Goal: Feedback & Contribution: Submit feedback/report problem

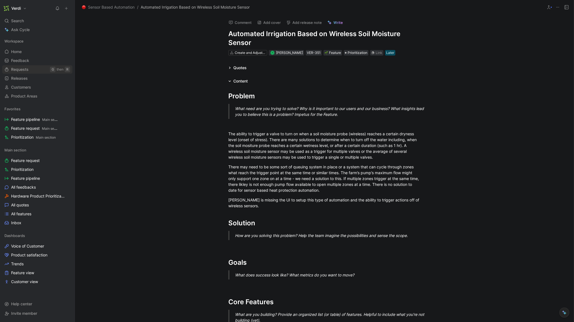
click at [33, 70] on link "Requests G then R" at bounding box center [37, 69] width 70 height 8
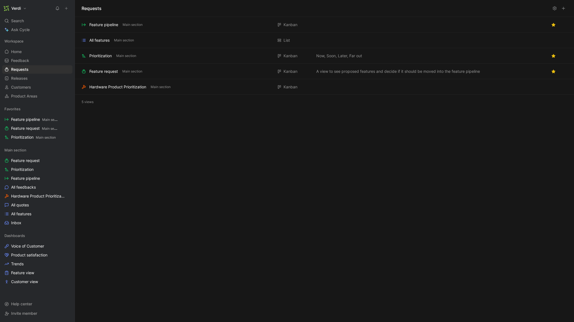
click at [24, 7] on button "Verdi" at bounding box center [15, 8] width 26 height 8
click at [30, 35] on div "Account settings" at bounding box center [38, 35] width 68 height 9
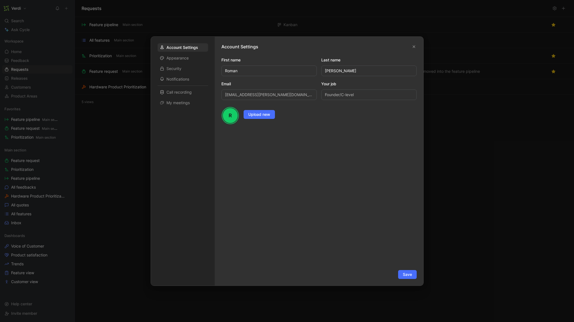
click at [104, 47] on div at bounding box center [287, 161] width 574 height 322
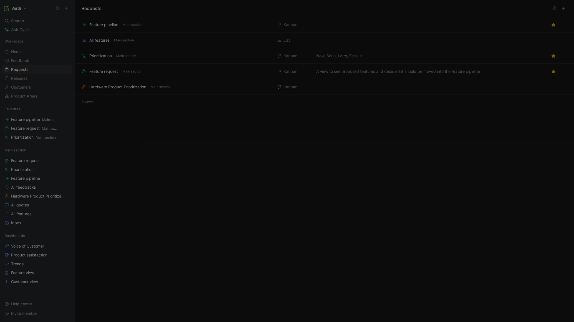
click at [12, 9] on h1 "Verdi" at bounding box center [15, 8] width 9 height 5
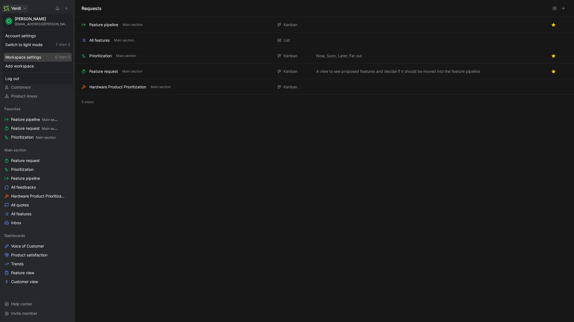
click at [29, 59] on div "Workspace settings G then S" at bounding box center [38, 57] width 68 height 9
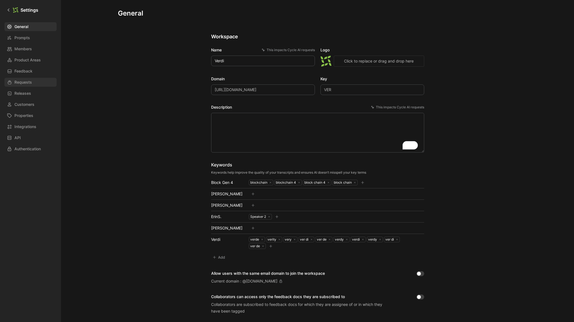
click at [34, 80] on link "Requests" at bounding box center [30, 82] width 52 height 9
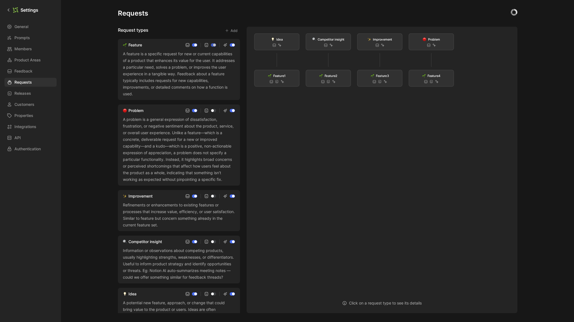
scroll to position [36, 0]
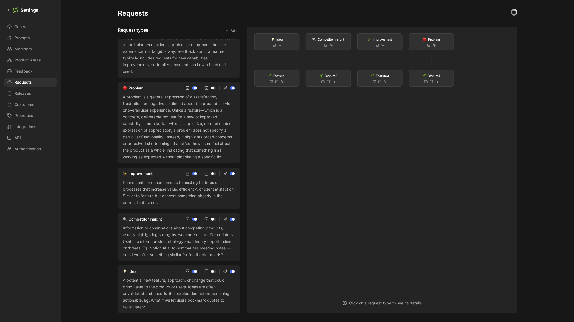
click at [147, 170] on div "Improvement" at bounding box center [140, 173] width 24 height 7
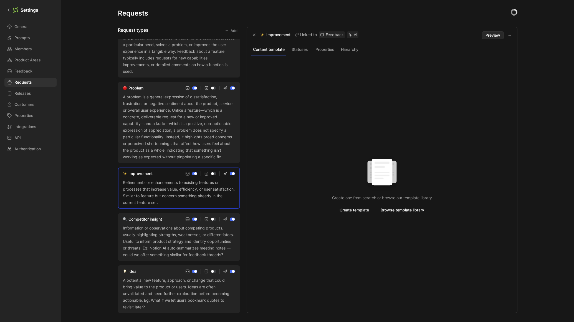
click at [281, 34] on p "Improvement" at bounding box center [278, 34] width 24 height 7
click at [279, 35] on p "Improvement" at bounding box center [278, 34] width 24 height 7
copy p "Improvement"
click at [146, 216] on div "Competitor insight" at bounding box center [145, 219] width 34 height 7
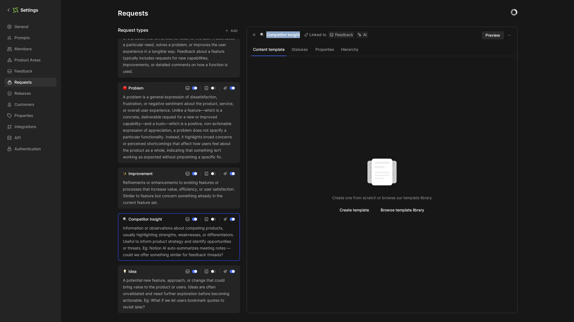
drag, startPoint x: 267, startPoint y: 35, endPoint x: 294, endPoint y: 35, distance: 27.5
click at [294, 35] on p "Competitor insight" at bounding box center [283, 34] width 34 height 7
copy p "Competitor insight"
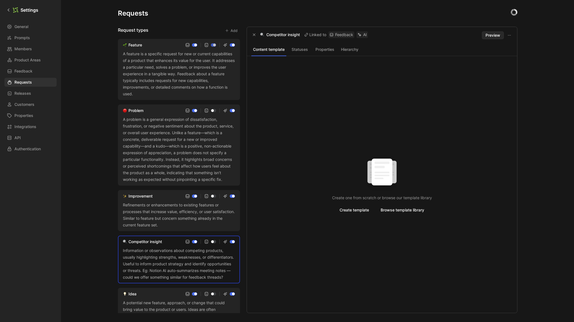
click at [248, 155] on div "Content template Statuses Properties Hierarchy Create one from scratch or brows…" at bounding box center [382, 178] width 270 height 269
click at [154, 84] on div "A feature is a specific request for new or current capabilities of a product th…" at bounding box center [179, 73] width 112 height 47
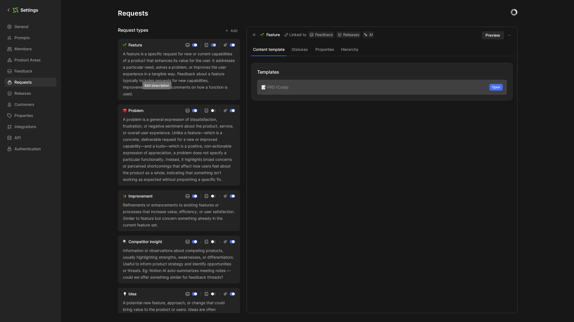
click at [138, 94] on icon at bounding box center [136, 93] width 3 height 3
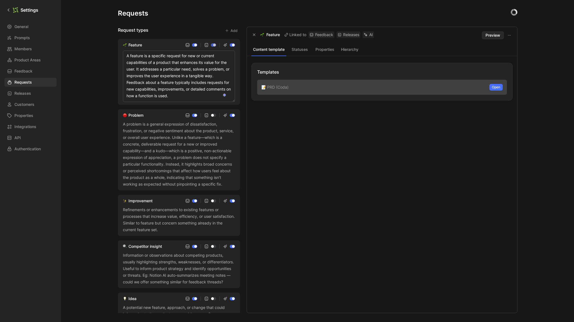
drag, startPoint x: 199, startPoint y: 96, endPoint x: 124, endPoint y: 57, distance: 84.9
click at [124, 57] on textarea "A feature is a specific request for new or current capabilities of a product th…" at bounding box center [179, 75] width 112 height 51
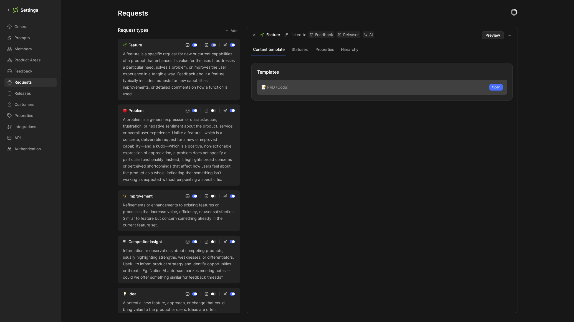
scroll to position [36, 0]
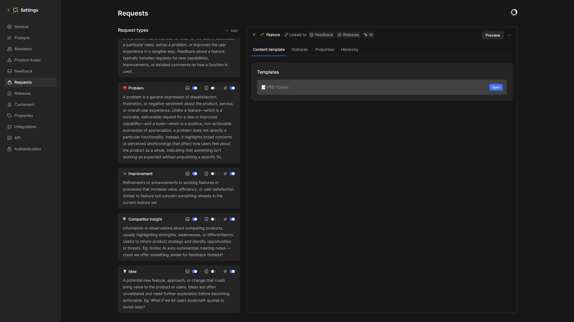
click at [157, 286] on div "A potential new feature, approach, or change that could bring value to the prod…" at bounding box center [179, 293] width 112 height 33
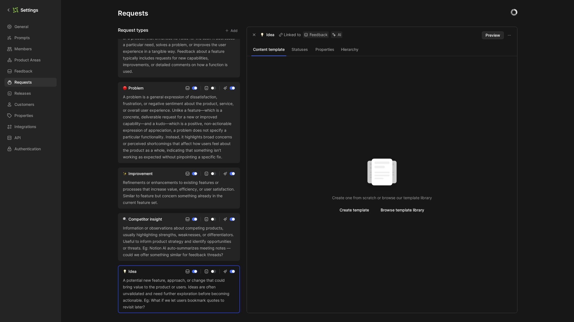
click at [164, 278] on div "A potential new feature, approach, or change that could bring value to the prod…" at bounding box center [179, 293] width 112 height 33
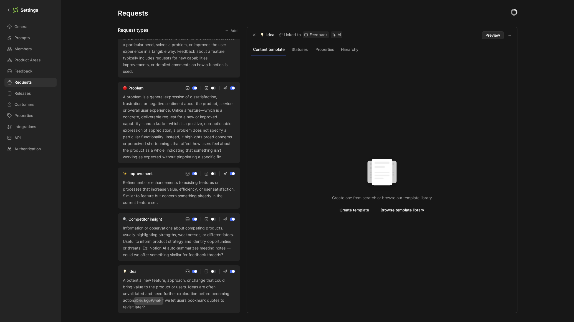
click at [150, 306] on use at bounding box center [149, 307] width 2 height 2
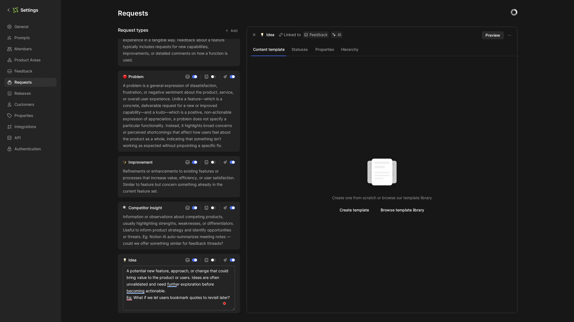
scroll to position [47, 0]
drag, startPoint x: 146, startPoint y: 302, endPoint x: 123, endPoint y: 264, distance: 45.3
click at [121, 264] on div "Idea A potential new feature, approach, or change that could bring value to the…" at bounding box center [179, 283] width 122 height 59
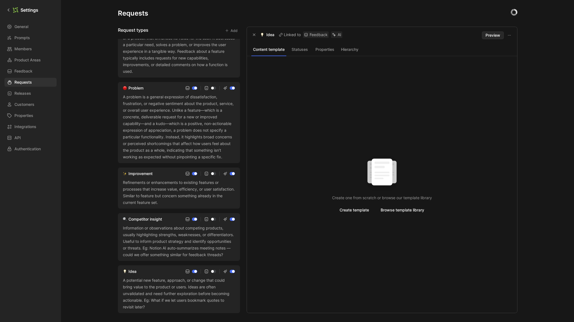
scroll to position [36, 0]
click at [159, 97] on div "A problem is a general expression of dissatisfaction, frustration, or negative …" at bounding box center [179, 127] width 112 height 67
click at [224, 155] on icon at bounding box center [225, 156] width 3 height 3
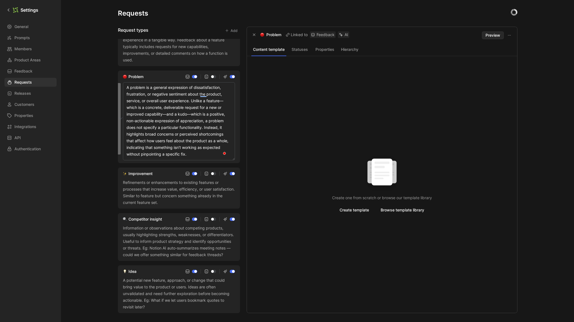
drag, startPoint x: 206, startPoint y: 151, endPoint x: 125, endPoint y: 87, distance: 103.3
click at [125, 87] on div "Problem A problem is a general expression of dissatisfaction, frustration, or n…" at bounding box center [179, 116] width 122 height 92
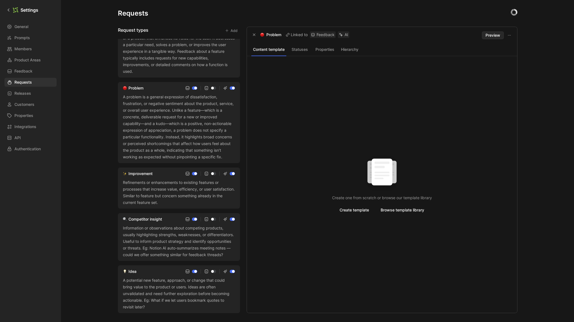
click at [158, 288] on div "A potential new feature, approach, or change that could bring value to the prod…" at bounding box center [179, 293] width 112 height 33
click at [166, 231] on div "Information or observations about competing products, usually highlighting stre…" at bounding box center [179, 240] width 112 height 33
click at [225, 254] on icon at bounding box center [226, 254] width 3 height 3
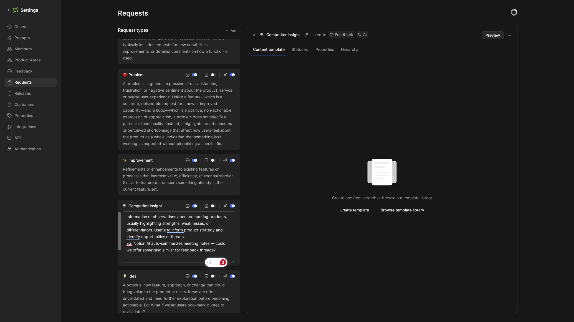
drag, startPoint x: 220, startPoint y: 255, endPoint x: 126, endPoint y: 221, distance: 100.2
click at [126, 221] on textarea "Information or observations about competing products, usually highlighting stre…" at bounding box center [179, 236] width 112 height 51
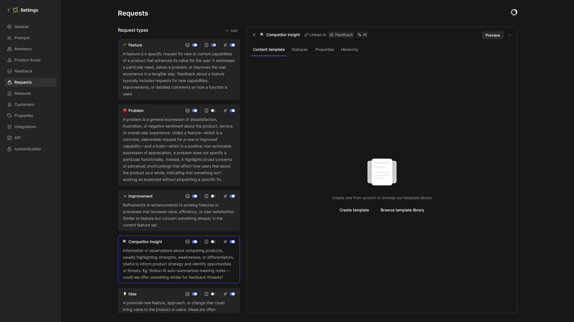
scroll to position [36, 0]
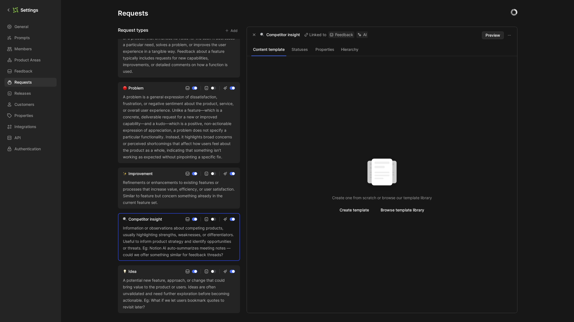
click at [159, 182] on div "Refinements or enhancements to existing features or processes that increase val…" at bounding box center [179, 192] width 112 height 27
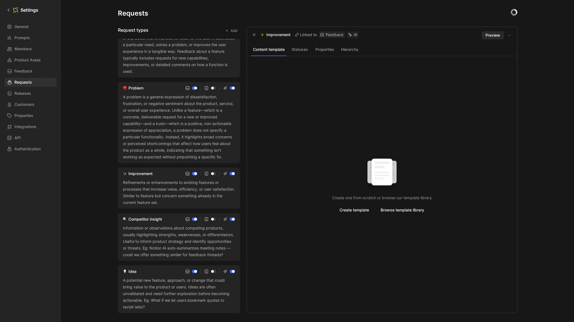
click at [163, 201] on icon at bounding box center [161, 202] width 3 height 3
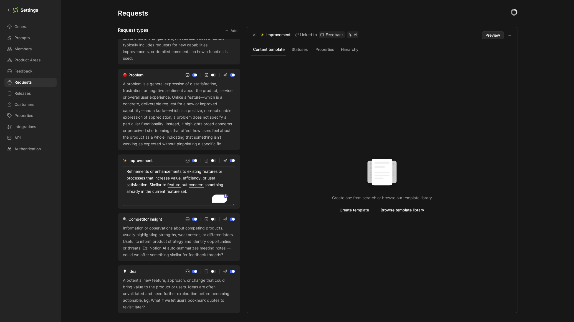
drag, startPoint x: 196, startPoint y: 199, endPoint x: 120, endPoint y: 172, distance: 80.9
click at [120, 172] on div "Improvement Refinements or enhancements to existing features or processes that …" at bounding box center [179, 181] width 122 height 54
click at [196, 199] on textarea "Refinements or enhancements to existing features or processes that increase val…" at bounding box center [179, 186] width 112 height 40
click at [82, 196] on div "Requests Request types Add Feature A feature is a specific request for new or c…" at bounding box center [317, 161] width 513 height 322
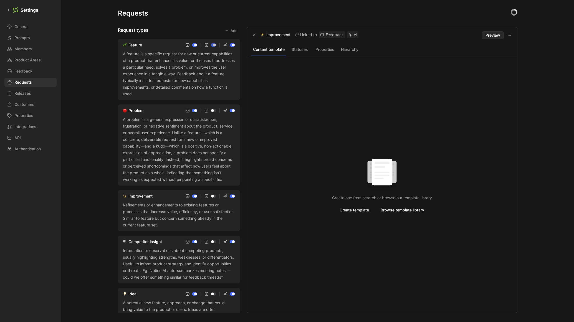
click at [231, 31] on button "Add" at bounding box center [231, 31] width 17 height 8
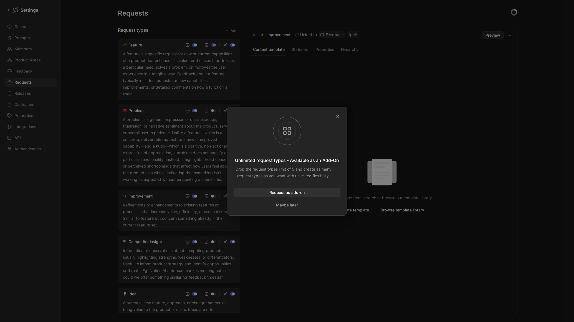
click at [291, 194] on button "Request as add-on" at bounding box center [287, 192] width 107 height 9
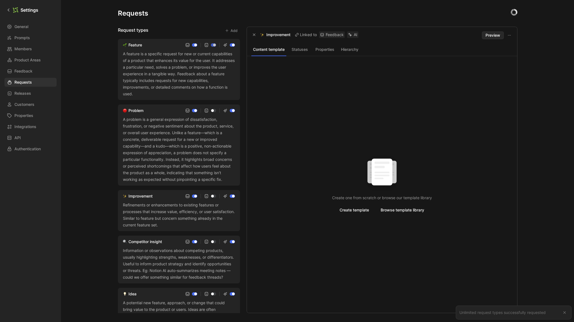
click at [231, 28] on button "Add" at bounding box center [231, 31] width 17 height 8
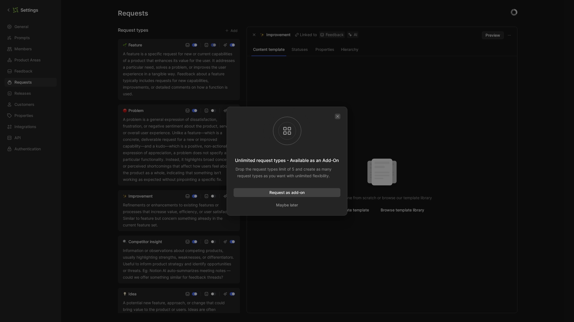
click at [337, 115] on icon "button" at bounding box center [337, 116] width 3 height 3
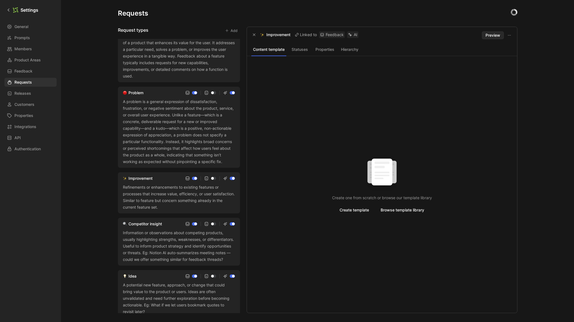
scroll to position [36, 0]
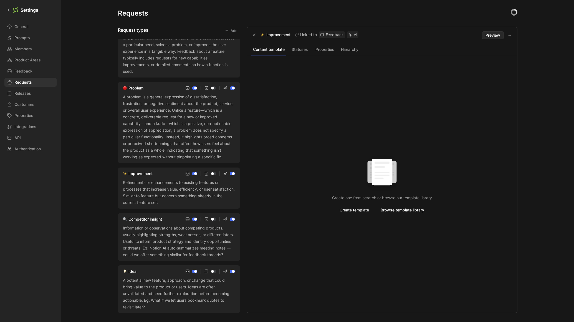
click at [207, 289] on div "A potential new feature, approach, or change that could bring value to the prod…" at bounding box center [179, 293] width 112 height 33
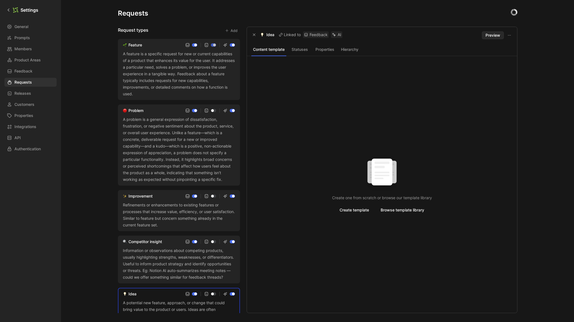
click at [142, 28] on h3 "Request types" at bounding box center [133, 31] width 31 height 8
copy h3 "Request types"
click at [159, 28] on div "Request types Add" at bounding box center [179, 31] width 122 height 8
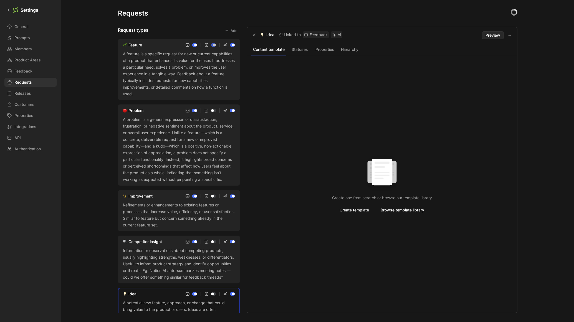
click at [159, 69] on div "A feature is a specific request for new or current capabilities of a product th…" at bounding box center [179, 73] width 112 height 47
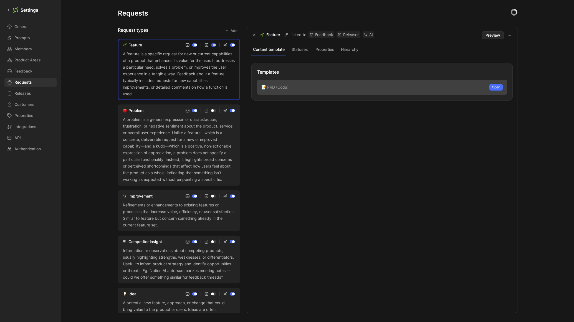
click at [171, 128] on div "A problem is a general expression of dissatisfaction, frustration, or negative …" at bounding box center [179, 149] width 112 height 67
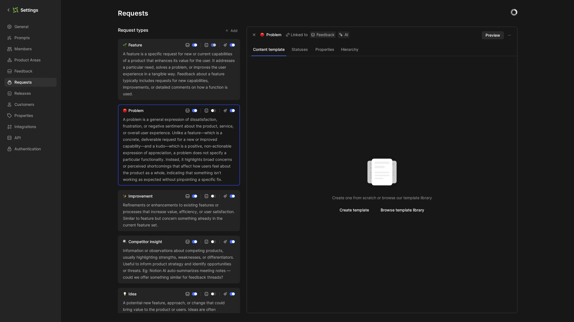
click at [145, 199] on div "Improvement" at bounding box center [140, 196] width 24 height 7
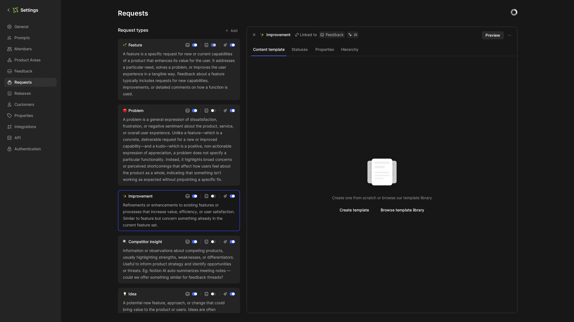
click at [153, 211] on div "Refinements or enhancements to existing features or processes that increase val…" at bounding box center [179, 214] width 112 height 27
click at [154, 165] on div "A problem is a general expression of dissatisfaction, frustration, or negative …" at bounding box center [179, 149] width 112 height 67
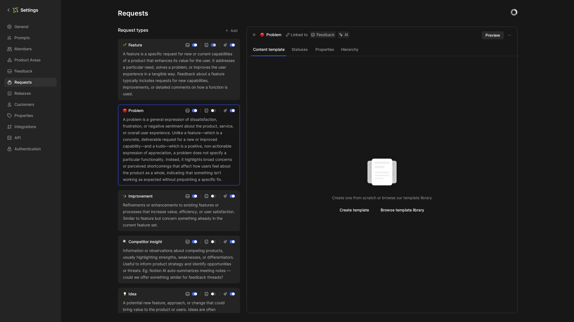
click at [163, 81] on div "A feature is a specific request for new or current capabilities of a product th…" at bounding box center [179, 73] width 112 height 47
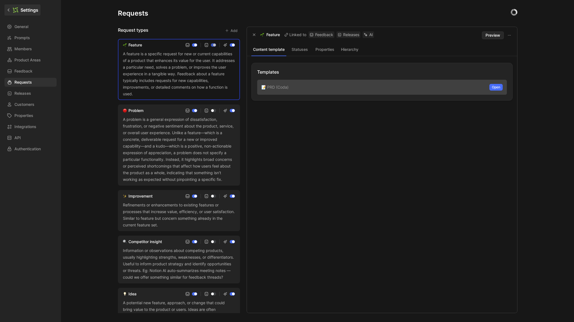
click at [6, 11] on link "Settings" at bounding box center [22, 9] width 36 height 11
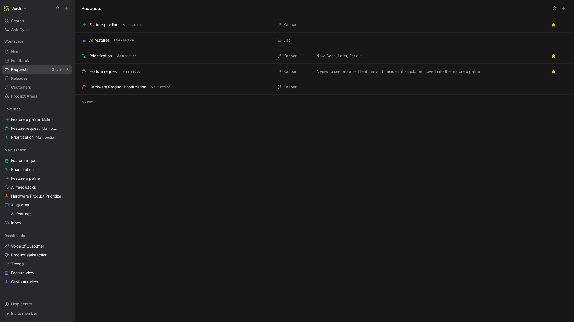
click at [34, 70] on link "Requests G then R" at bounding box center [37, 69] width 70 height 8
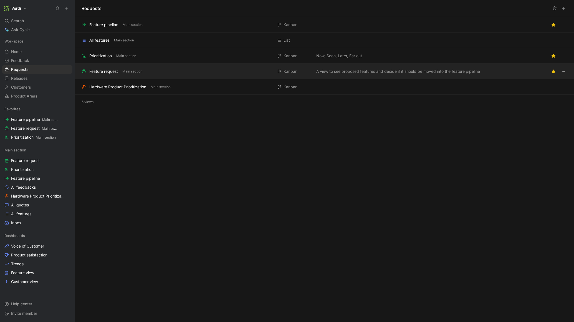
click at [161, 76] on div "Feature request Main section Kanban A view to see proposed features and decide …" at bounding box center [324, 72] width 499 height 16
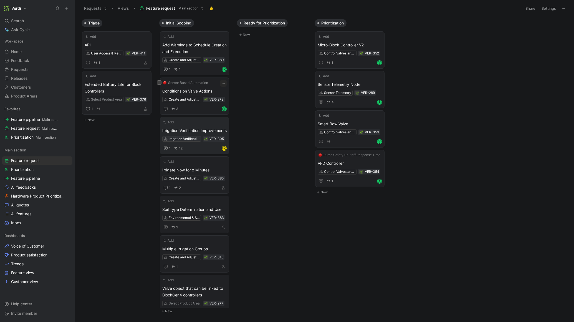
scroll to position [65, 0]
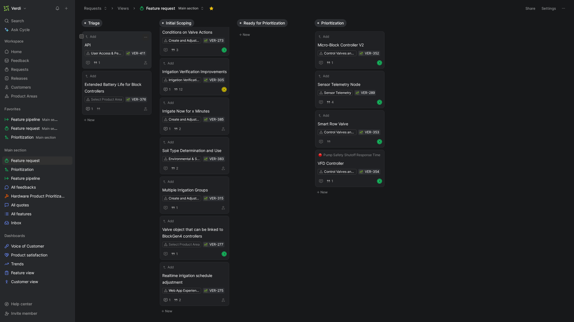
click at [115, 44] on span "API" at bounding box center [117, 45] width 64 height 7
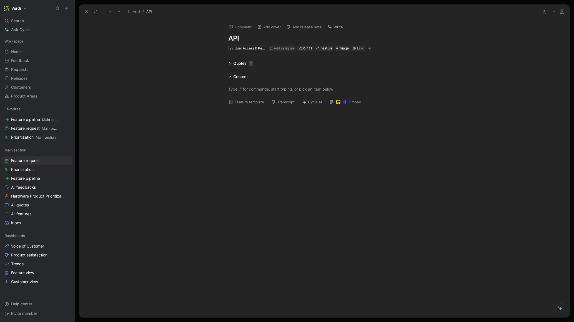
click at [230, 63] on icon at bounding box center [229, 63] width 3 height 3
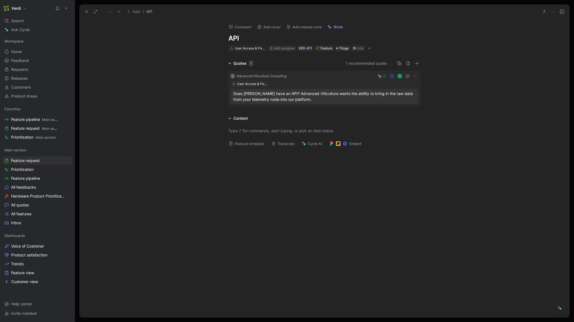
click at [229, 67] on div "L Advanced Viticulture Consulting R User Access & Permissions Does Verdi have a…" at bounding box center [324, 88] width 192 height 42
click at [238, 142] on button "Feature template" at bounding box center [246, 144] width 41 height 8
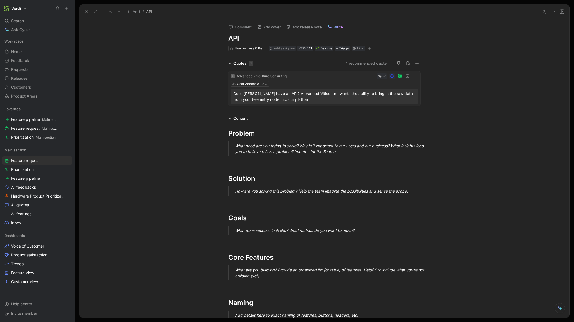
click at [229, 63] on icon at bounding box center [230, 62] width 2 height 1
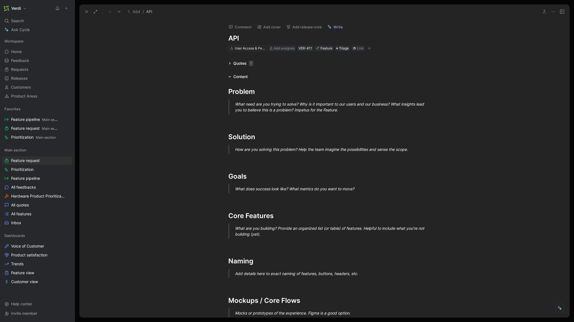
click at [350, 109] on div "What need are you trying to solve? Why is it important to our users and our bus…" at bounding box center [331, 107] width 192 height 12
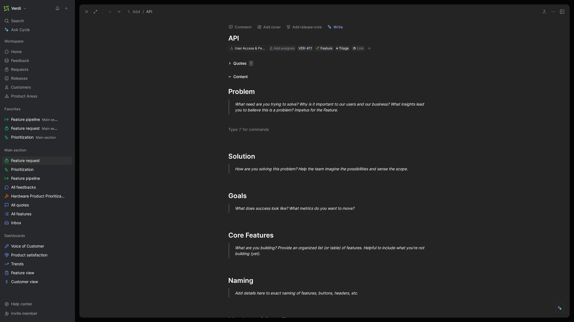
click at [87, 12] on icon at bounding box center [86, 11] width 4 height 4
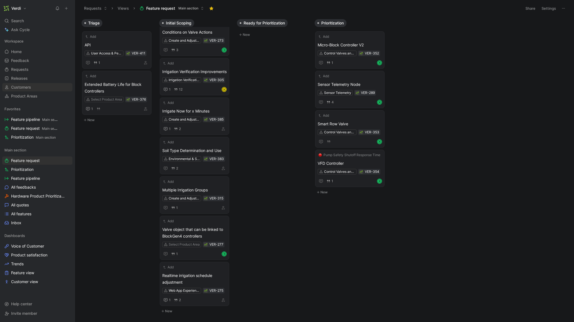
click at [34, 87] on link "Customers" at bounding box center [37, 87] width 70 height 8
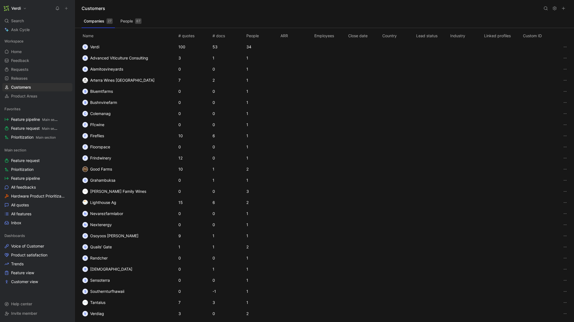
click at [565, 6] on icon at bounding box center [563, 8] width 4 height 4
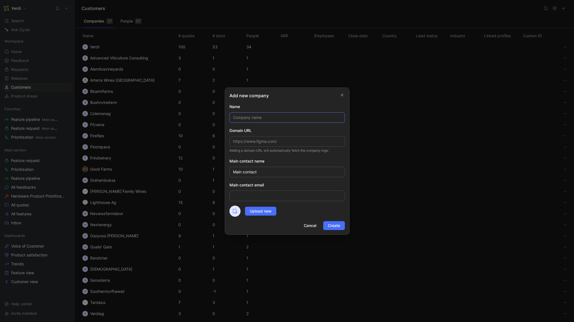
click at [281, 118] on input "text" at bounding box center [286, 117] width 115 height 11
drag, startPoint x: 319, startPoint y: 195, endPoint x: 317, endPoint y: 192, distance: 3.2
click at [319, 195] on input "email" at bounding box center [286, 195] width 115 height 11
click at [282, 138] on input "text" at bounding box center [286, 141] width 115 height 11
paste input "twomountainwinery.com"
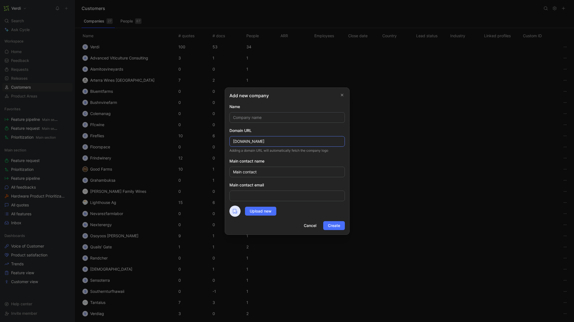
type input "twomountainwinery.com"
click at [265, 115] on input "text" at bounding box center [286, 117] width 115 height 11
type input "Two Mountain Winery"
click at [261, 196] on input "email" at bounding box center [286, 195] width 115 height 11
paste input "twomountainwinery.com"
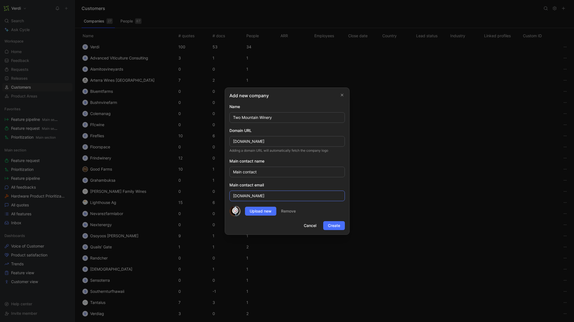
click at [234, 195] on input "twomountainwinery.com" at bounding box center [286, 195] width 115 height 11
click at [330, 207] on div "Upload new Remove" at bounding box center [286, 210] width 115 height 11
click at [335, 226] on span "Create" at bounding box center [334, 225] width 12 height 7
click at [233, 197] on input "@twomountainwinery.com" at bounding box center [286, 195] width 115 height 11
type input "NA@twomountainwinery.com"
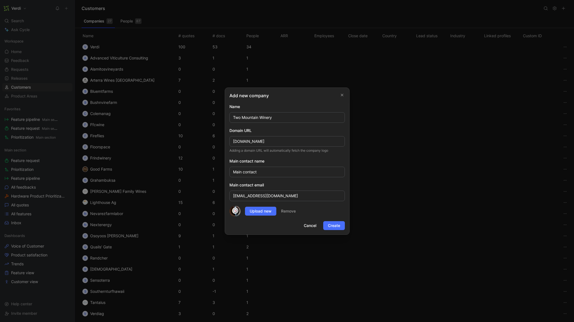
click at [329, 213] on div "Upload new Remove" at bounding box center [286, 210] width 115 height 11
click at [329, 221] on button "Create" at bounding box center [334, 225] width 22 height 9
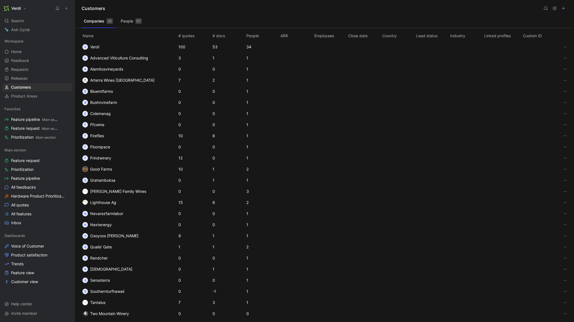
scroll to position [75, 0]
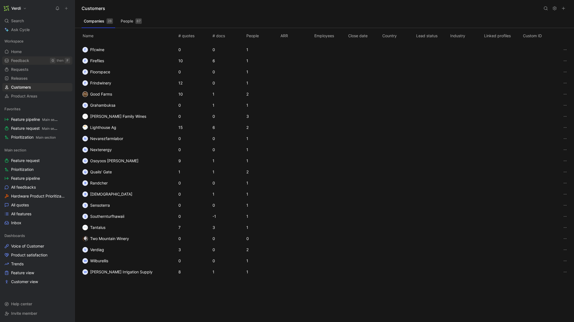
click at [35, 64] on link "Feedback G then F" at bounding box center [37, 60] width 70 height 8
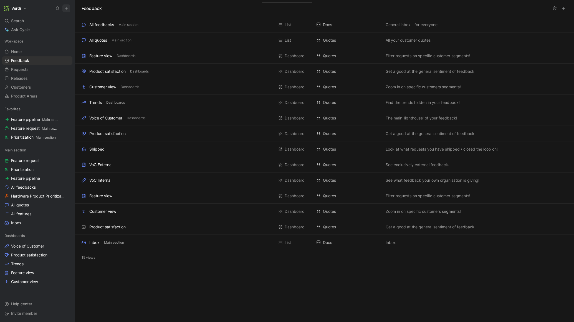
click at [68, 10] on button at bounding box center [66, 8] width 8 height 8
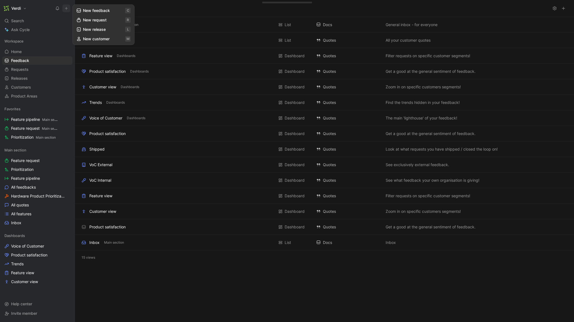
click at [102, 11] on button "New feedback c" at bounding box center [103, 10] width 59 height 9
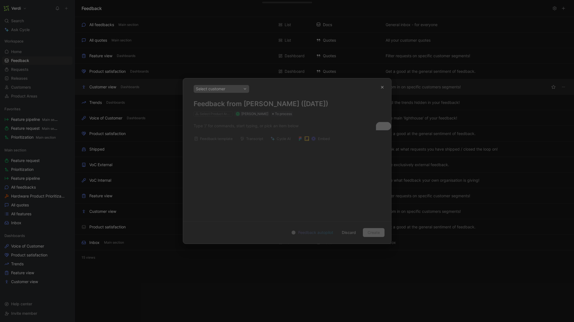
click at [380, 85] on button "button" at bounding box center [382, 87] width 9 height 9
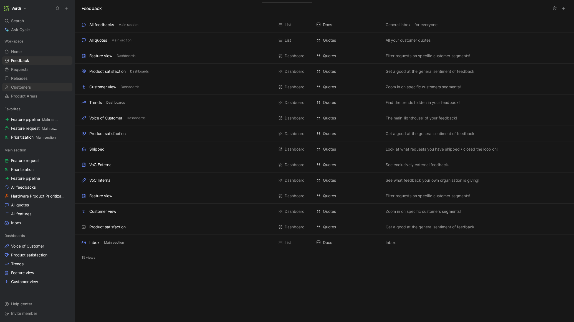
click at [35, 87] on link "Customers" at bounding box center [37, 87] width 70 height 8
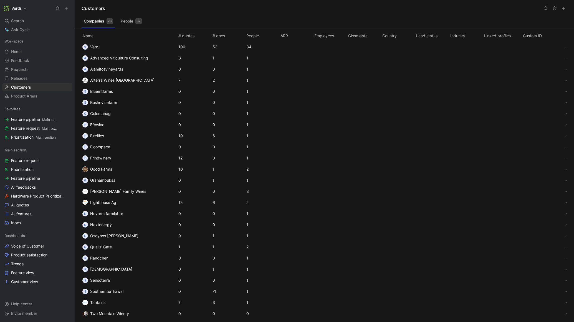
scroll to position [75, 0]
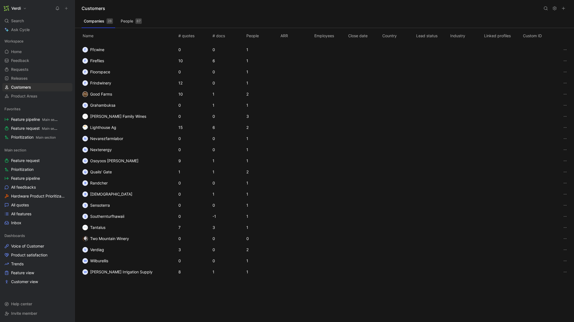
click at [129, 238] on span "Two Mountain Winery" at bounding box center [109, 238] width 39 height 5
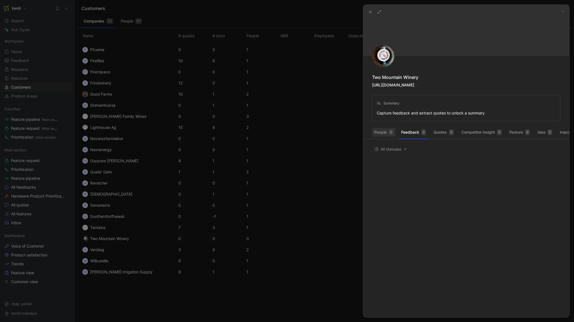
click at [384, 130] on button "People 0" at bounding box center [384, 132] width 24 height 9
click at [564, 12] on icon "button" at bounding box center [562, 11] width 4 height 4
click at [548, 24] on div "Edit" at bounding box center [550, 23] width 26 height 7
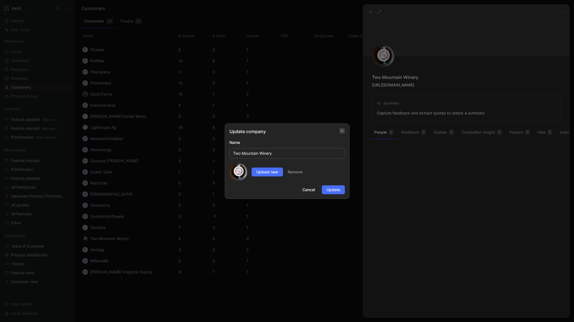
click at [344, 130] on button "button" at bounding box center [342, 131] width 6 height 6
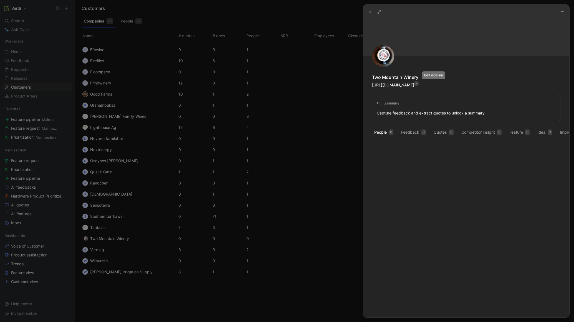
click at [419, 85] on button "button" at bounding box center [416, 83] width 4 height 4
click at [440, 84] on div "https://twomountainwinery.com" at bounding box center [466, 85] width 188 height 7
drag, startPoint x: 372, startPoint y: 12, endPoint x: 353, endPoint y: 24, distance: 22.8
click at [372, 12] on icon at bounding box center [370, 12] width 4 height 4
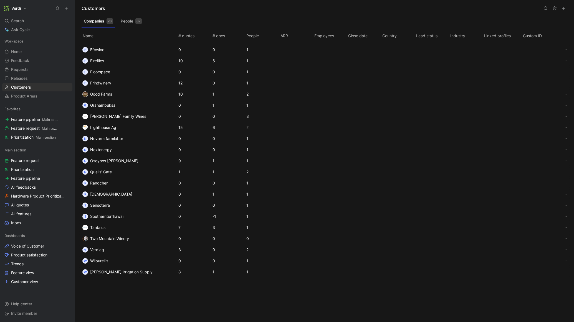
click at [120, 237] on span "Two Mountain Winery" at bounding box center [109, 238] width 39 height 5
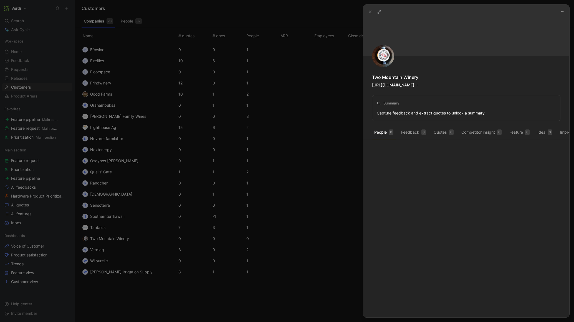
click at [143, 239] on div at bounding box center [287, 161] width 574 height 322
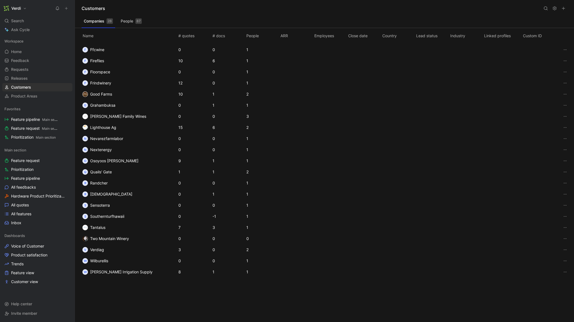
click at [163, 240] on td "Two Mountain Winery" at bounding box center [128, 238] width 98 height 11
click at [136, 21] on div "87" at bounding box center [138, 21] width 6 height 6
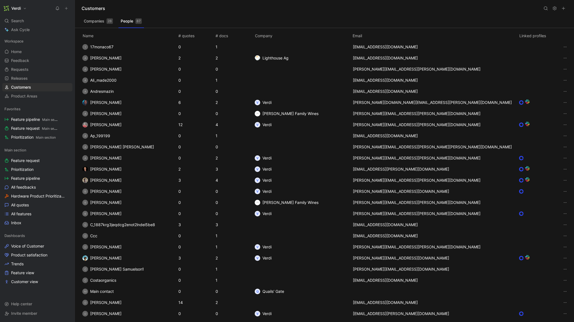
click at [92, 18] on button "Companies 28" at bounding box center [99, 21] width 34 height 9
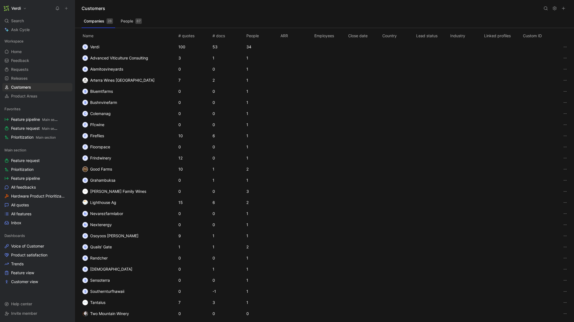
click at [565, 9] on icon at bounding box center [563, 8] width 4 height 4
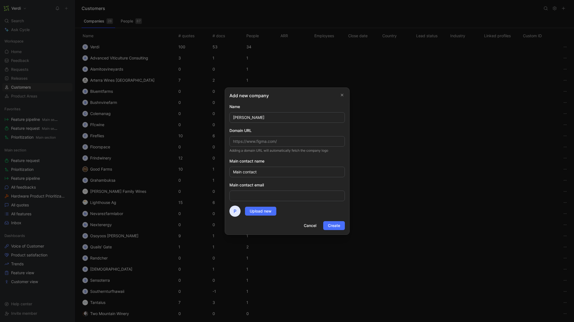
type input "Patrick"
click at [257, 195] on input "email" at bounding box center [286, 195] width 115 height 11
click at [342, 95] on icon "button" at bounding box center [342, 95] width 2 height 2
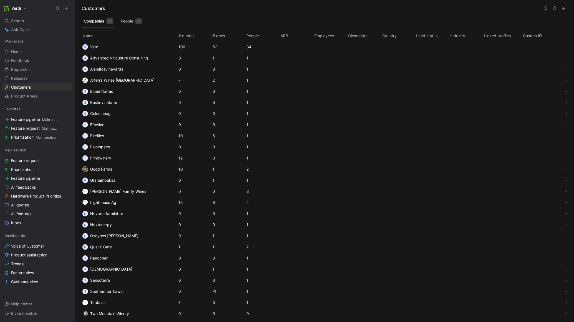
drag, startPoint x: 135, startPoint y: 24, endPoint x: 327, endPoint y: 15, distance: 192.8
click at [135, 24] on button "People 87" at bounding box center [131, 21] width 26 height 9
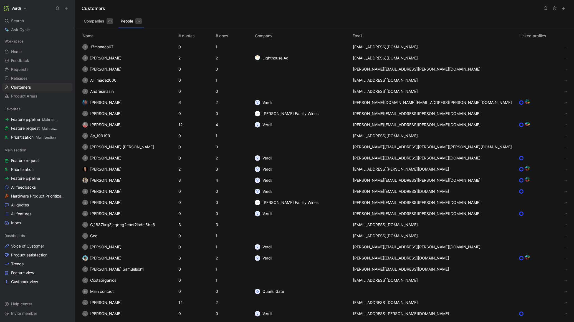
click at [566, 7] on button at bounding box center [564, 8] width 8 height 8
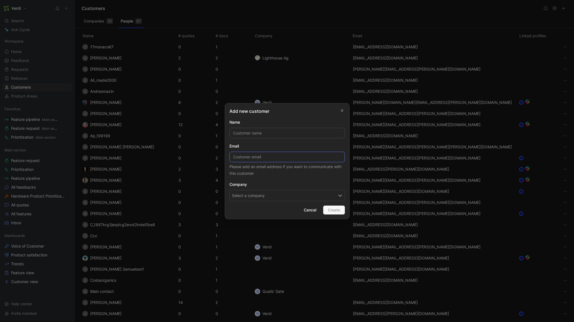
click at [254, 156] on input at bounding box center [286, 156] width 115 height 11
paste input "patrick@twomountainwinery.com"
type input "patrick@twomountainwinery.com"
click at [271, 197] on button "Select a company" at bounding box center [286, 195] width 115 height 11
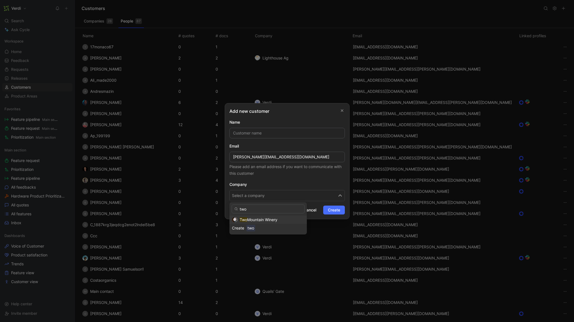
type input "two"
click at [249, 218] on span "Mountain Winery" at bounding box center [262, 219] width 30 height 5
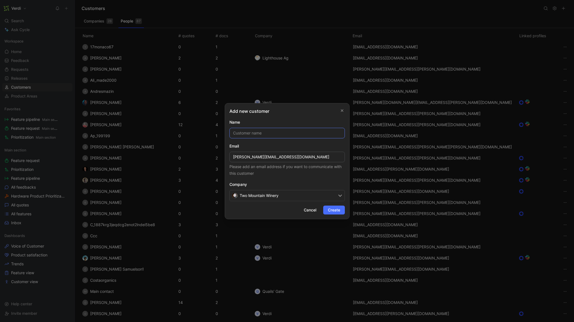
click at [257, 132] on input "text" at bounding box center [286, 133] width 115 height 11
paste input "Patrick Rawn"
type input "Patrick Rawn"
click at [335, 208] on span "Create" at bounding box center [334, 209] width 12 height 7
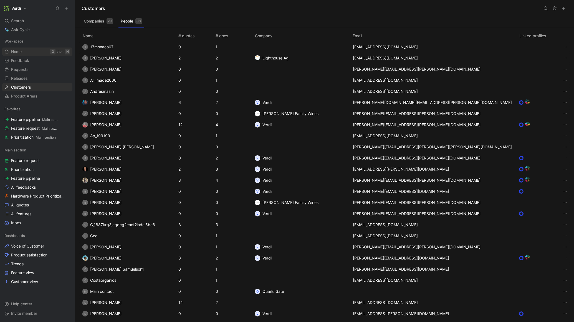
click at [24, 53] on link "Home G then H" at bounding box center [37, 51] width 70 height 8
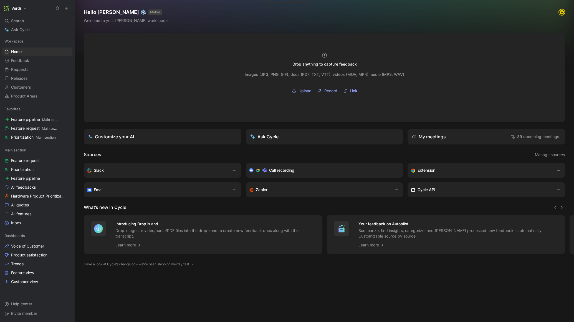
click at [67, 9] on icon at bounding box center [66, 8] width 4 height 4
click at [94, 12] on button "New feedback c" at bounding box center [103, 10] width 59 height 9
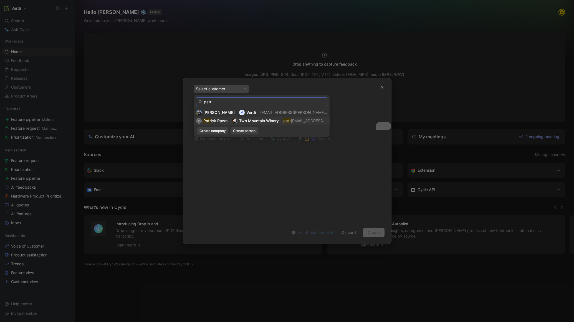
type input "patr"
click at [230, 120] on div "P Patr ick Rawn Two Mountain Winery patr ick@twomountainwinery.com" at bounding box center [261, 120] width 131 height 7
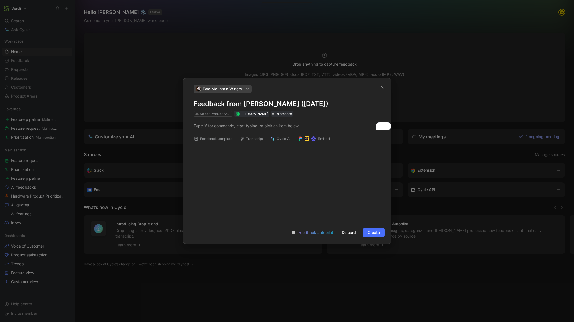
click at [322, 138] on button "Embed" at bounding box center [313, 139] width 37 height 8
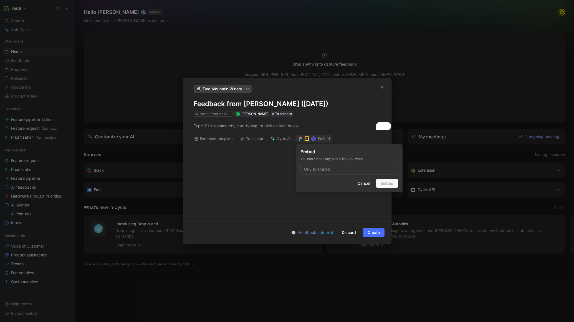
click at [324, 170] on input at bounding box center [349, 169] width 98 height 11
click at [341, 172] on input "https://app.fireflies.ai/view/eugene-kovalenko-verdiag-com-Thu-10-Apr-2025-16-0…" at bounding box center [349, 169] width 98 height 11
drag, startPoint x: 367, startPoint y: 171, endPoint x: 273, endPoint y: 165, distance: 94.0
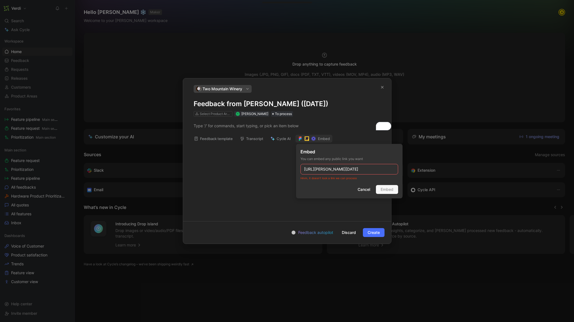
click at [273, 165] on body "Verdi Search ⌘ K Ask Cycle Workspace Home G then H Feedback G then F Requests G…" at bounding box center [287, 161] width 574 height 322
click at [339, 168] on input "https://app.fireflies.ai/view/eugene-kovalenko-verdiag-com-Thu-10-Apr-2025-16-0…" at bounding box center [349, 169] width 98 height 11
type input "https://app.fireflies.ai/view/eugene-kovalenko-verdiag-com-Thu-10-Apr-2025-16-0…"
click at [392, 188] on div "Cancel Embed" at bounding box center [349, 189] width 98 height 9
click at [363, 191] on span "Cancel" at bounding box center [364, 189] width 12 height 7
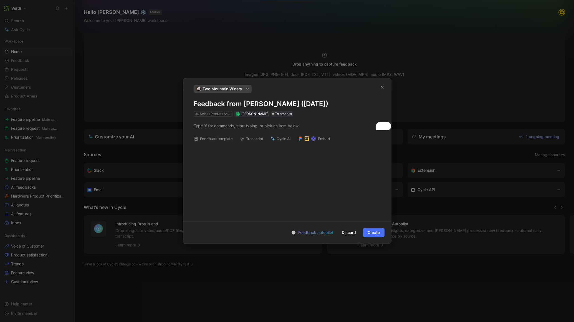
click at [323, 142] on div "Embed" at bounding box center [313, 139] width 37 height 8
click at [324, 140] on button "Embed" at bounding box center [313, 139] width 37 height 8
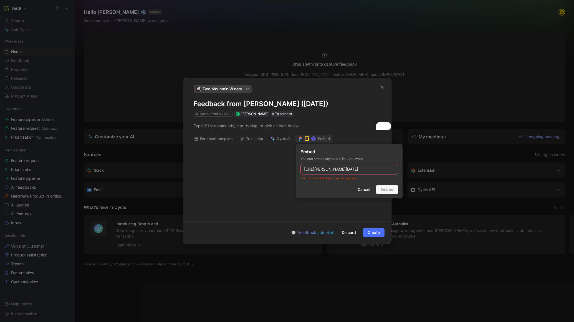
scroll to position [0, 170]
type input "https://app.fireflies.ai/view/eugene-kovalenko-verdiag-com-Thu-10-Apr-2025-16-0…"
click at [367, 188] on span "Cancel" at bounding box center [364, 189] width 12 height 7
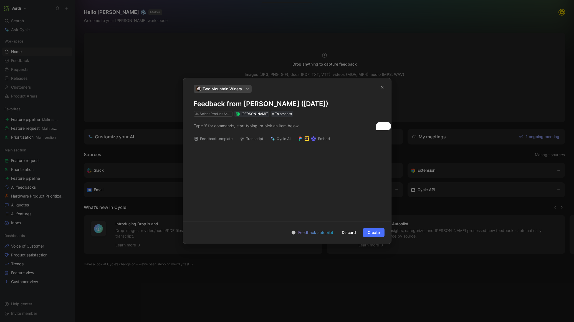
click at [319, 136] on button "Embed" at bounding box center [313, 139] width 37 height 8
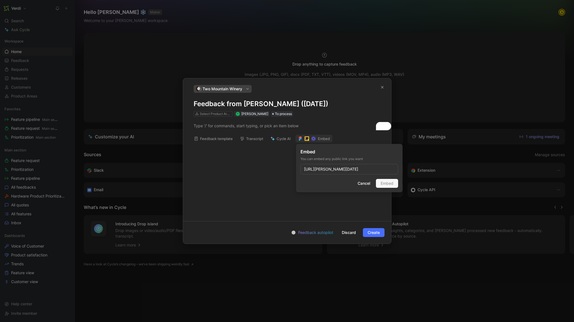
scroll to position [0, 170]
click at [381, 168] on input "https://app.fireflies.ai/view/eugene-kovalenko-verdiag-com-Thu-10-Apr-2025-16-0…" at bounding box center [349, 169] width 98 height 11
type input "https://app.fireflies.ai/view/eugene-kovalenko-verdiag-com-Thu-10-Apr-2025-16-0…"
drag, startPoint x: 383, startPoint y: 169, endPoint x: 245, endPoint y: 169, distance: 137.3
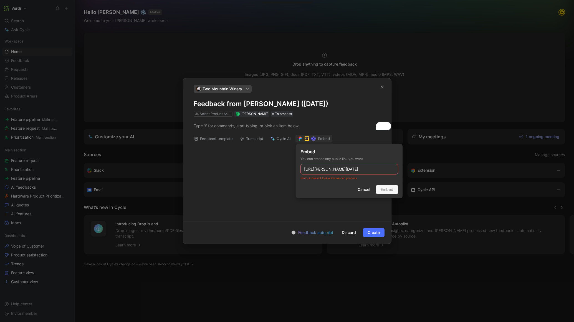
click at [245, 169] on body "Verdi Search ⌘ K Ask Cycle Workspace Home G then H Feedback G then F Requests G…" at bounding box center [287, 161] width 574 height 322
click at [335, 169] on input "https://app.fireflies.ai/view/eugene-kovalenko-verdiag-com-Thu-10-Apr-2025-16-0…" at bounding box center [349, 169] width 98 height 11
drag, startPoint x: 340, startPoint y: 170, endPoint x: 422, endPoint y: 170, distance: 82.7
click at [422, 170] on body "Verdi Search ⌘ K Ask Cycle Workspace Home G then H Feedback G then F Requests G…" at bounding box center [287, 161] width 574 height 322
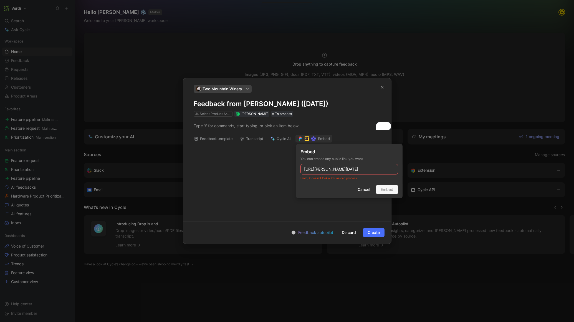
click at [386, 171] on input "https://app.fireflies.ai/view/eugene-kovalenko-verdiag-com-Thu-10-Apr-2025-16-0…" at bounding box center [349, 169] width 98 height 11
click at [358, 190] on span "Cancel" at bounding box center [364, 189] width 12 height 7
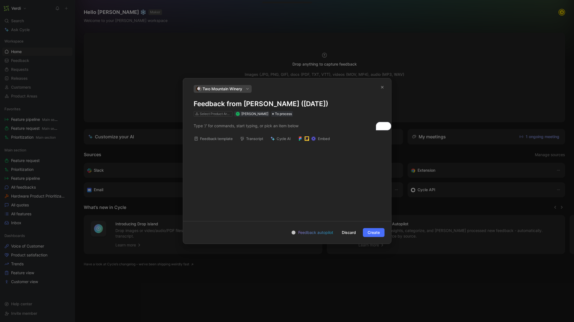
click at [311, 141] on button "Embed" at bounding box center [313, 139] width 37 height 8
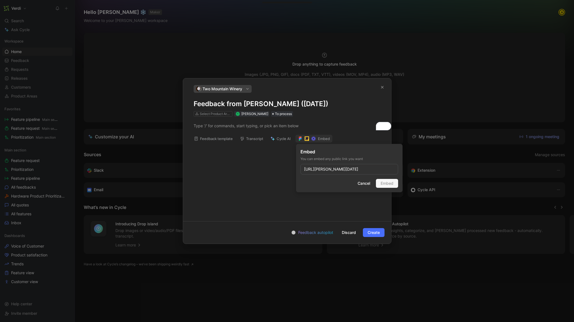
scroll to position [0, 170]
click at [335, 166] on input "https://app.fireflies.ai/view/eugene-kovalenko-verdiag-com-Thu-10-Apr-2025-16-0…" at bounding box center [349, 169] width 98 height 11
drag, startPoint x: 328, startPoint y: 169, endPoint x: 287, endPoint y: 170, distance: 40.8
click at [287, 170] on body "Verdi Search ⌘ K Ask Cycle Workspace Home G then H Feedback G then F Requests G…" at bounding box center [287, 161] width 574 height 322
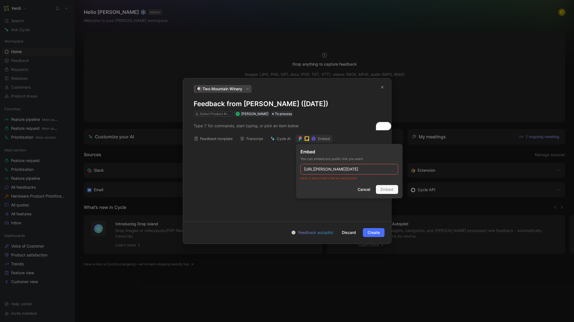
click at [337, 169] on input "https://app.fireflies.ai/view/eugene-kovalenko-verdiag-com-Thu-10-Apr-2025-16-0…" at bounding box center [349, 169] width 98 height 11
type input "https://app.fireflies.ai/view/eugene-kovalenko-verdiag-com-Thu-10-Apr-2025-16-0…"
click at [379, 189] on div "Cancel Embed" at bounding box center [349, 189] width 98 height 9
click at [363, 189] on span "Cancel" at bounding box center [364, 189] width 12 height 7
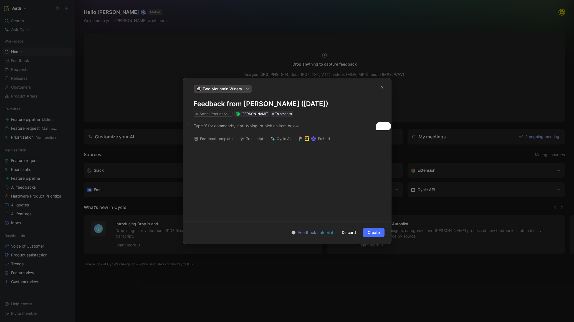
click at [262, 121] on p "To enrich screen reader interactions, please activate Accessibility in Grammarl…" at bounding box center [287, 125] width 208 height 9
click at [245, 123] on div at bounding box center [287, 158] width 195 height 161
click at [282, 125] on icon "To enrich screen reader interactions, please activate Accessibility in Grammarl…" at bounding box center [280, 126] width 3 height 3
click at [272, 115] on div "Medium" at bounding box center [263, 113] width 37 height 7
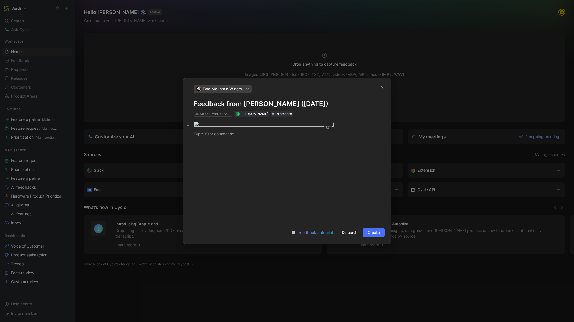
click at [220, 89] on body "Verdi Search ⌘ K Ask Cycle Workspace Home G then H Feedback G then F Requests G…" at bounding box center [287, 161] width 574 height 322
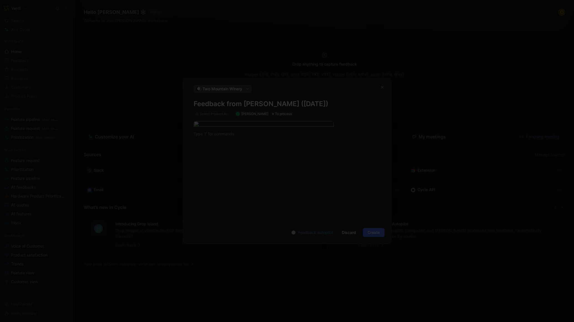
click at [233, 91] on img at bounding box center [287, 161] width 574 height 322
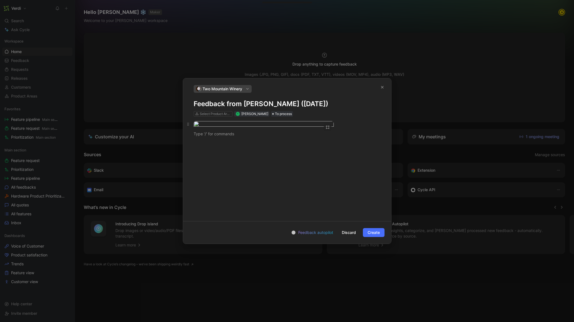
scroll to position [0, 0]
click at [195, 80] on body "Verdi Search ⌘ K Ask Cycle Workspace Home G then H Feedback G then F Requests G…" at bounding box center [287, 161] width 574 height 322
click at [214, 82] on div at bounding box center [287, 161] width 574 height 322
click at [215, 75] on body "Verdi Search ⌘ K Ask Cycle Workspace Home G then H Feedback G then F Requests G…" at bounding box center [287, 161] width 574 height 322
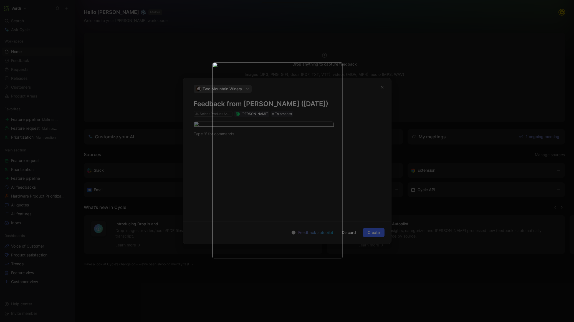
click at [215, 75] on div at bounding box center [263, 159] width 138 height 208
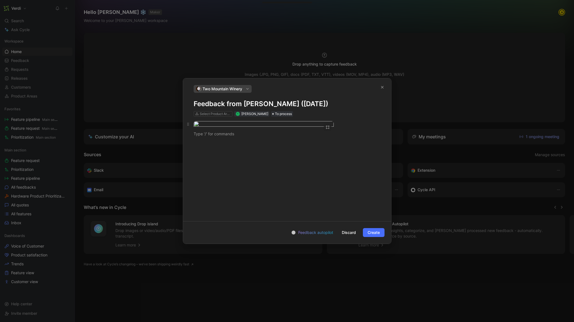
click at [317, 95] on body "Verdi Search ⌘ K Ask Cycle Workspace Home G then H Feedback G then F Requests G…" at bounding box center [287, 161] width 574 height 322
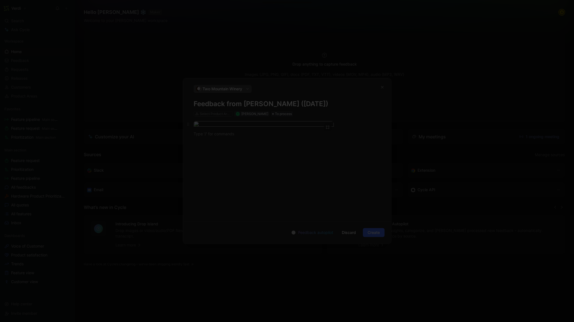
click at [317, 95] on img at bounding box center [287, 161] width 574 height 322
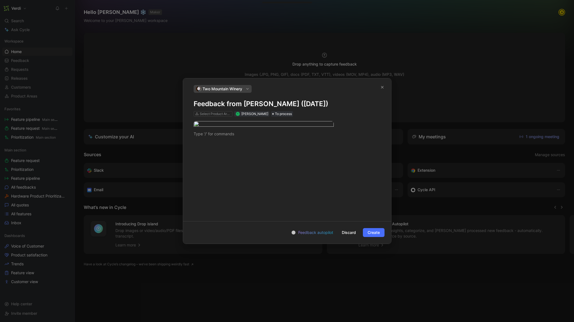
scroll to position [0, 0]
click at [189, 122] on icon "To enrich screen reader interactions, please activate Accessibility in Grammarl…" at bounding box center [188, 124] width 4 height 4
click at [188, 122] on icon "To enrich screen reader interactions, please activate Accessibility in Grammarl…" at bounding box center [188, 124] width 4 height 4
click at [183, 127] on div "Private image Make public Set as cover Run OCR Download Delete" at bounding box center [188, 106] width 64 height 46
click at [185, 123] on div "Delete" at bounding box center [191, 122] width 53 height 7
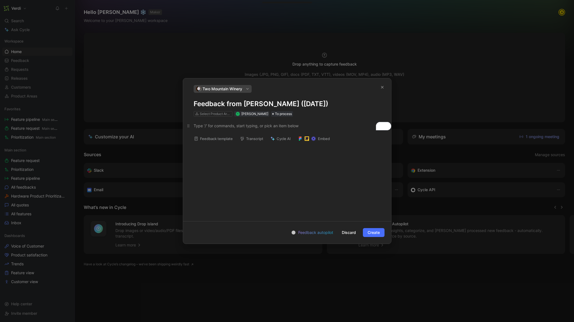
click at [212, 125] on div "To enrich screen reader interactions, please activate Accessibility in Grammarl…" at bounding box center [287, 126] width 187 height 6
drag, startPoint x: 216, startPoint y: 127, endPoint x: 193, endPoint y: 127, distance: 23.3
click at [193, 127] on p "Apr 10 2025, 12:01 PM" at bounding box center [287, 125] width 208 height 9
copy span "Apr 10 2025"
drag, startPoint x: 290, startPoint y: 102, endPoint x: 330, endPoint y: 104, distance: 40.0
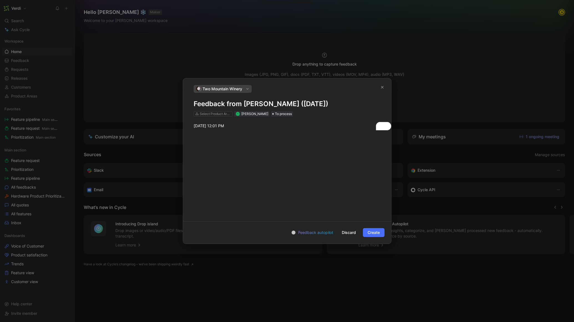
click at [330, 104] on h1 "Feedback from Patrick Rawn (Aug 21, 2025)" at bounding box center [287, 103] width 187 height 9
drag, startPoint x: 231, startPoint y: 125, endPoint x: 192, endPoint y: 126, distance: 38.3
click at [192, 126] on p "Apr 10 2025, 12:01 PM" at bounding box center [287, 125] width 208 height 9
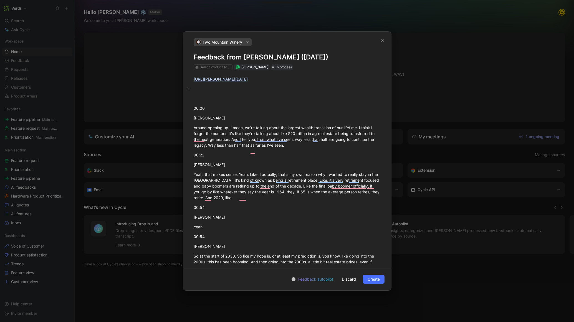
click at [260, 92] on div "To enrich screen reader interactions, please activate Accessibility in Grammarl…" at bounding box center [287, 89] width 187 height 6
click at [254, 93] on p "To enrich screen reader interactions, please activate Accessibility in Grammarl…" at bounding box center [287, 88] width 208 height 9
click at [253, 101] on div "To enrich screen reader interactions, please activate Accessibility in Grammarl…" at bounding box center [287, 98] width 187 height 6
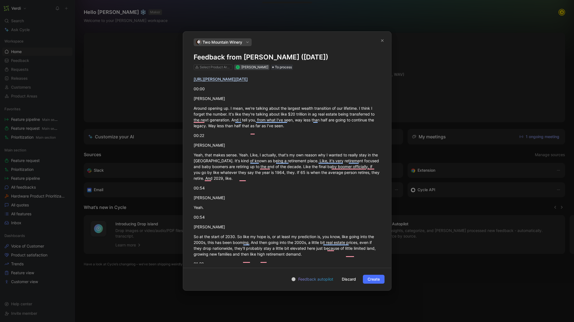
click at [245, 69] on div "[PERSON_NAME]" at bounding box center [254, 67] width 27 height 6
type input "euge"
click at [253, 86] on mark "Euge" at bounding box center [250, 88] width 9 height 5
click at [375, 279] on span "Create" at bounding box center [374, 279] width 12 height 7
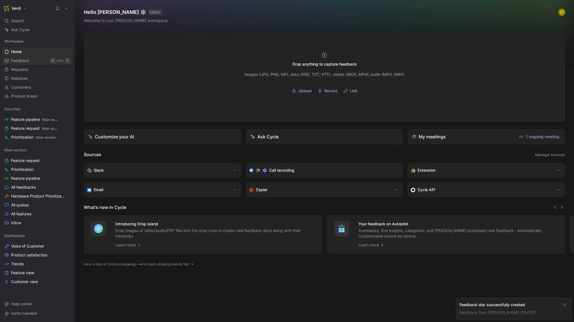
click at [31, 59] on link "Feedback G then F" at bounding box center [37, 60] width 70 height 8
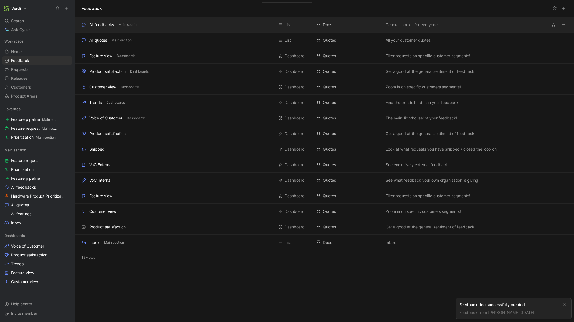
click at [109, 21] on div "All feedbacks" at bounding box center [101, 24] width 25 height 7
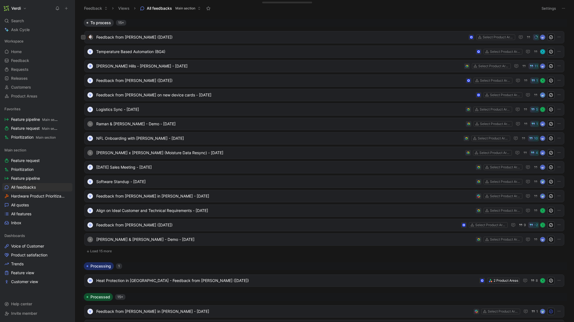
click at [129, 34] on span "Feedback from Patrick Rawn (Apr 10 2025)" at bounding box center [281, 37] width 370 height 7
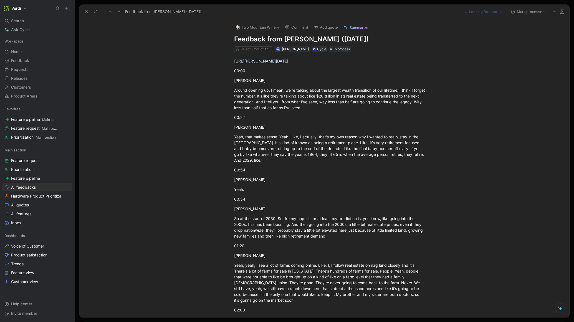
click at [361, 26] on span "Summarize" at bounding box center [359, 27] width 19 height 5
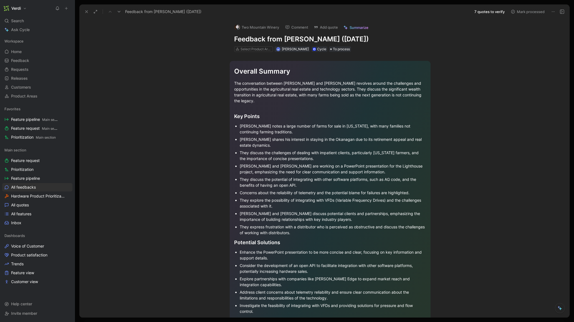
drag, startPoint x: 487, startPoint y: 13, endPoint x: 488, endPoint y: 18, distance: 5.1
click at [487, 13] on button "7 quotes to verify" at bounding box center [489, 12] width 35 height 8
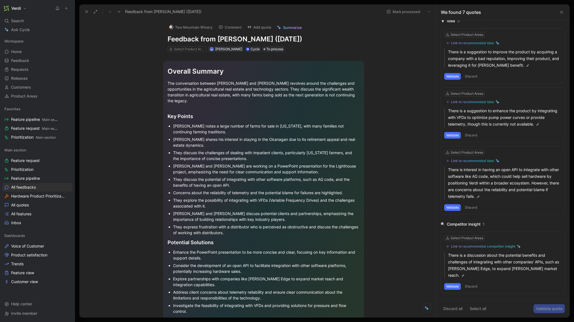
scroll to position [118, 0]
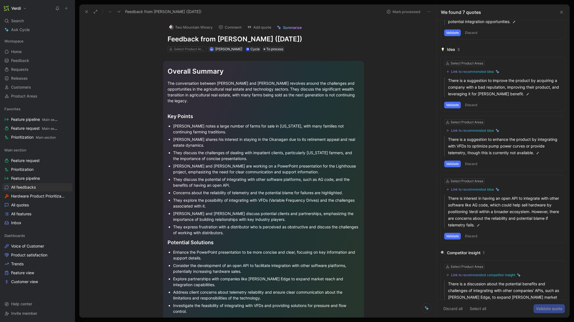
click at [466, 189] on div "Link to recommended idea" at bounding box center [472, 189] width 43 height 4
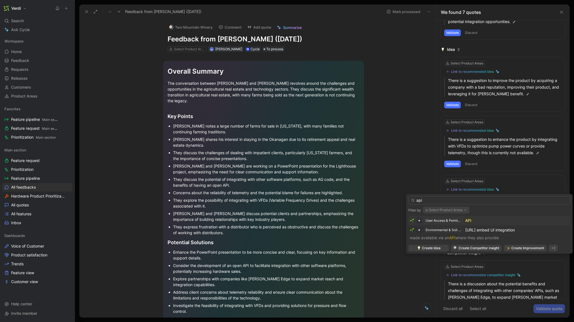
type input "api"
click at [483, 222] on div "User Access & Permissions API" at bounding box center [489, 220] width 159 height 7
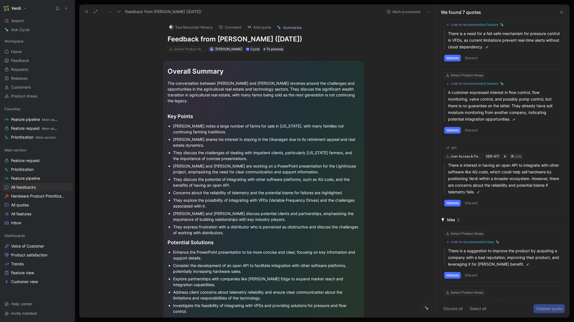
scroll to position [0, 0]
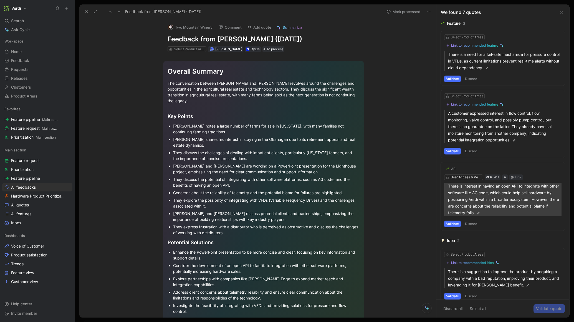
click at [509, 207] on p "There is interest in having an open API to integrate with other software like A…" at bounding box center [504, 199] width 113 height 33
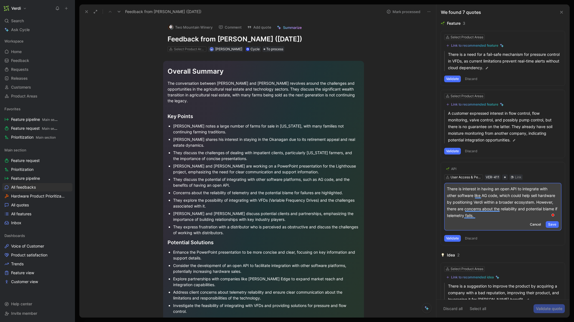
click at [515, 216] on p "There is interest in having an open API to integrate with other software like A…" at bounding box center [503, 201] width 112 height 33
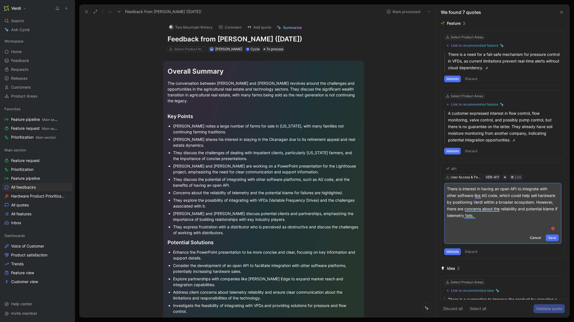
scroll to position [67, 0]
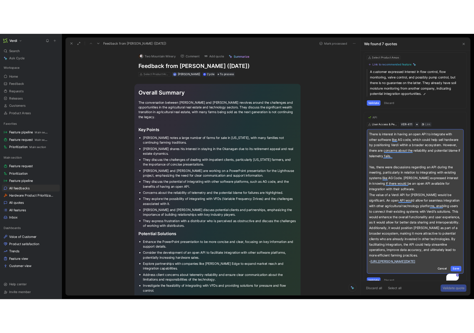
scroll to position [84, 0]
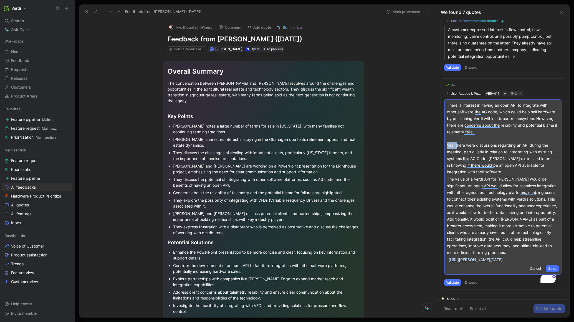
drag, startPoint x: 457, startPoint y: 145, endPoint x: 447, endPoint y: 145, distance: 9.4
click at [447, 145] on p "There is interest in having an open API to integrate with other software like A…" at bounding box center [503, 138] width 112 height 73
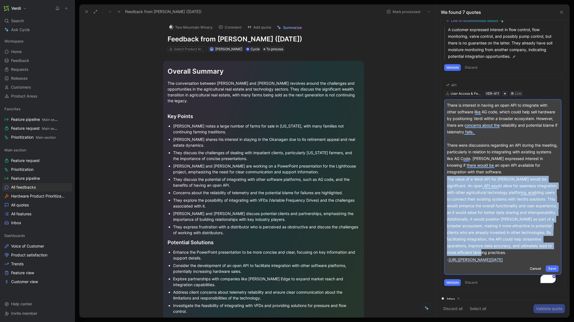
drag, startPoint x: 542, startPoint y: 253, endPoint x: 448, endPoint y: 178, distance: 119.9
click at [448, 178] on p "The value of a Verdi API for Patrick would be significant. An open API would al…" at bounding box center [503, 216] width 112 height 80
copy p "The value of a Verdi API for Patrick would be significant. An open API would al…"
click at [456, 200] on p "The value of a Verdi API for Patrick would be significant. An open API would al…" at bounding box center [503, 216] width 112 height 80
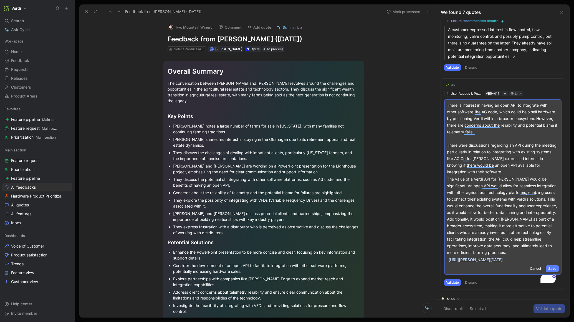
click at [548, 271] on span "Save" at bounding box center [552, 269] width 8 height 6
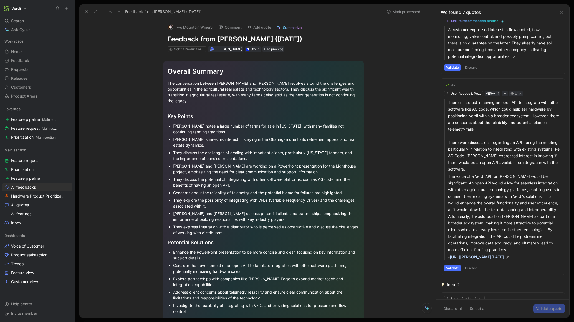
click at [455, 271] on button "Validate" at bounding box center [452, 267] width 17 height 7
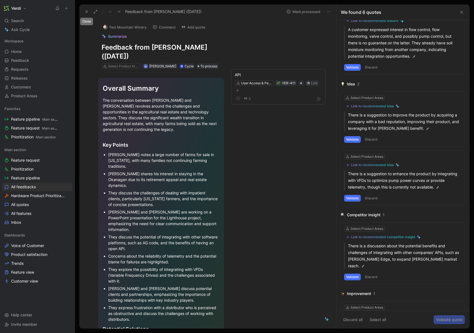
click at [86, 13] on icon at bounding box center [86, 11] width 4 height 4
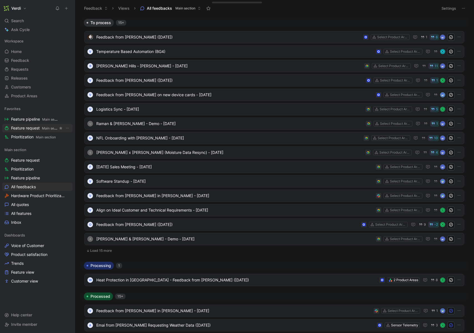
click at [42, 130] on span "Feature request Main section" at bounding box center [34, 128] width 47 height 6
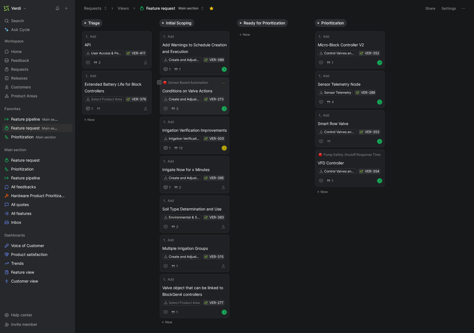
click at [200, 90] on span "Conditions on Valve Actions" at bounding box center [194, 91] width 64 height 7
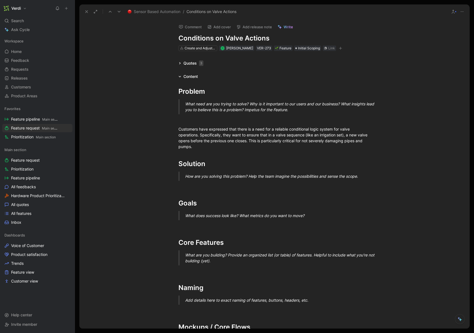
click at [156, 10] on span "Sensor Based Automation" at bounding box center [157, 11] width 47 height 7
click at [151, 13] on span "Sensor Based Automation" at bounding box center [157, 11] width 47 height 7
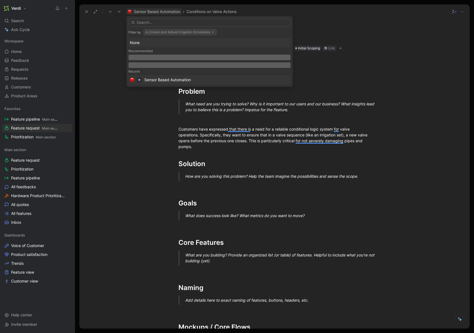
click at [155, 79] on div "Sensor Based Automation" at bounding box center [167, 80] width 47 height 7
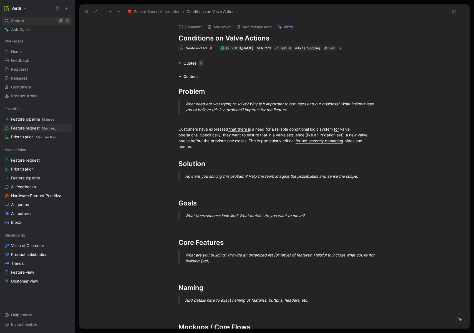
click at [43, 22] on div "Search ⌘ K" at bounding box center [37, 21] width 70 height 8
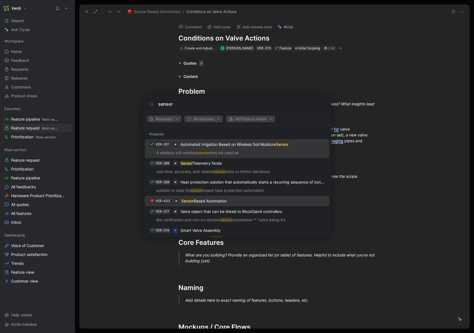
type input "sensor"
click at [211, 204] on div "VER-433 Sensor Based Automation" at bounding box center [237, 201] width 181 height 10
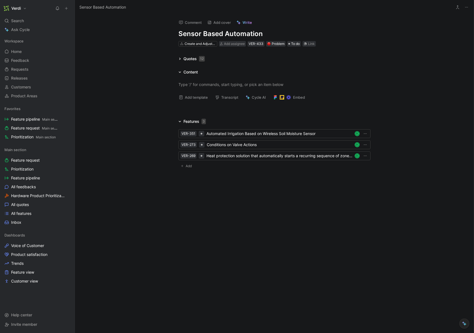
click at [198, 27] on div "Comment Add cover Write Sensor Based Automation Create and Adjust Irrigation Sc…" at bounding box center [274, 31] width 213 height 32
click at [200, 34] on h1 "Sensor Based Automation" at bounding box center [274, 33] width 192 height 9
click at [200, 33] on h1 "Sensor Based Automation" at bounding box center [274, 33] width 192 height 9
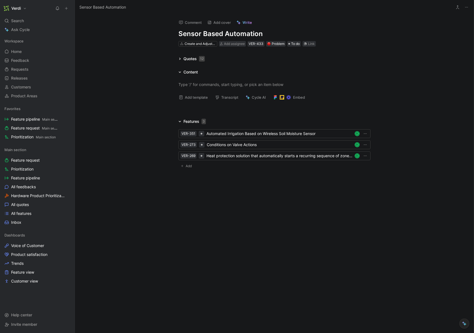
click at [200, 33] on h1 "Sensor Based Automation" at bounding box center [274, 33] width 192 height 9
drag, startPoint x: 196, startPoint y: 34, endPoint x: 227, endPoint y: 35, distance: 30.8
click at [227, 35] on h1 "Non-Colocated Device Automation" at bounding box center [274, 33] width 192 height 9
copy h1 "Colocated"
click at [238, 36] on h1 "Non- Collocated Device Automation" at bounding box center [274, 33] width 192 height 9
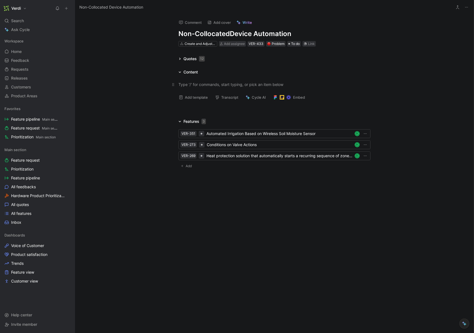
click at [214, 86] on div at bounding box center [274, 85] width 192 height 6
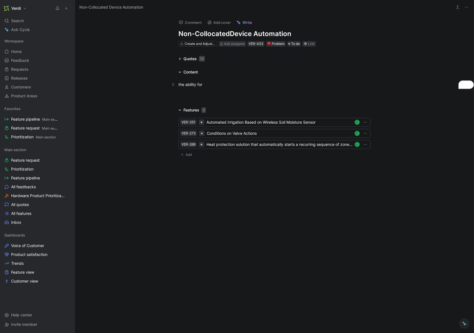
click at [196, 83] on div "the ability for" at bounding box center [274, 85] width 192 height 6
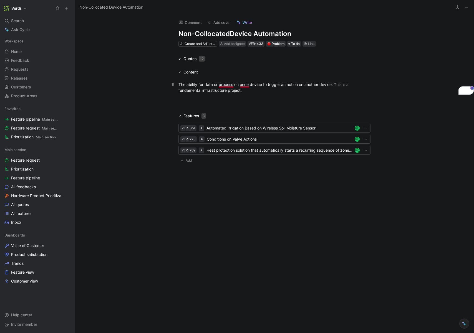
click at [194, 91] on div "The ability for data or process on once device to trigger an action on another …" at bounding box center [274, 88] width 192 height 12
click at [190, 80] on p "The ability for data or process on once device to trigger an action on another …" at bounding box center [274, 87] width 213 height 15
click at [130, 83] on div "The ability for data or process on once device to trigger an action on another …" at bounding box center [274, 87] width 399 height 24
click at [179, 58] on icon at bounding box center [179, 58] width 3 height 3
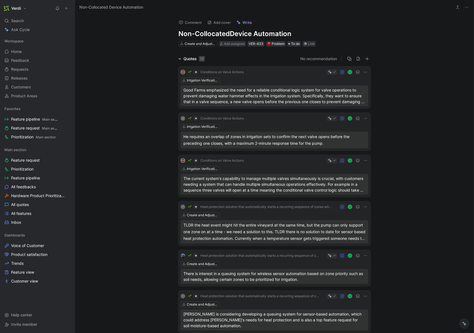
click at [180, 59] on div "Quotes 12" at bounding box center [191, 58] width 31 height 7
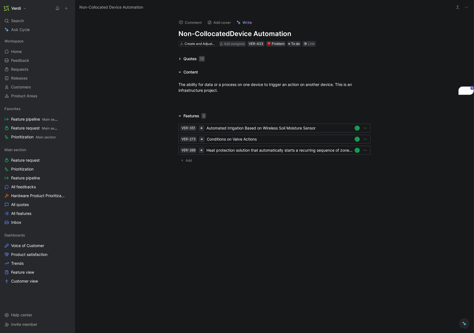
click at [180, 60] on icon at bounding box center [179, 58] width 3 height 3
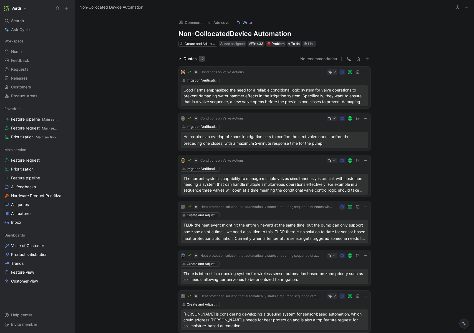
click at [178, 60] on div "Quotes 12" at bounding box center [191, 58] width 31 height 7
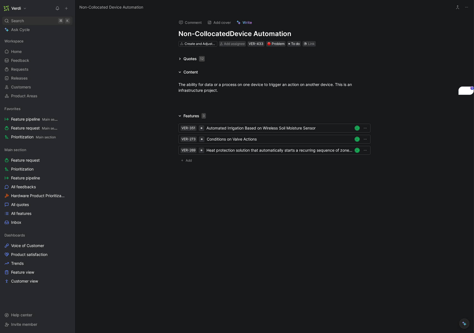
click at [34, 17] on div "Search ⌘ K" at bounding box center [37, 21] width 70 height 8
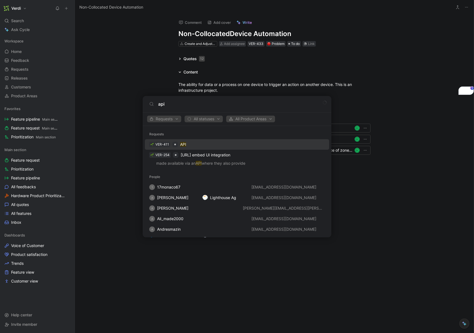
type input "api"
click at [211, 142] on div "VER-411 API" at bounding box center [237, 145] width 181 height 10
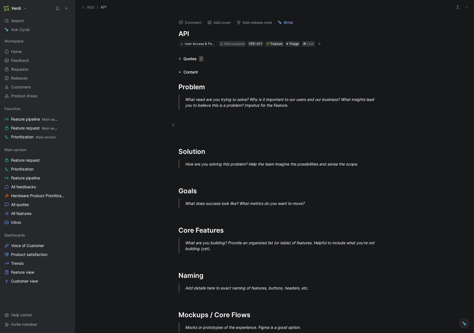
click at [204, 125] on div at bounding box center [274, 125] width 192 height 6
click at [200, 120] on p "To enrich screen reader interactions, please activate Accessibility in Grammarl…" at bounding box center [274, 124] width 213 height 9
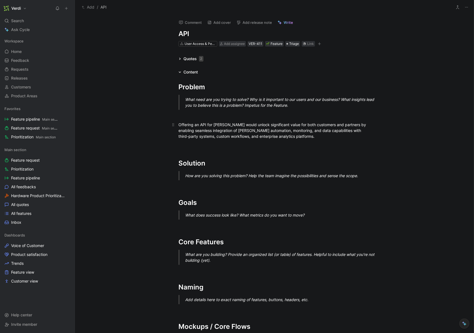
click at [198, 126] on div "Offering an API for Verdi would unlock significant value for both customers and…" at bounding box center [274, 130] width 192 height 17
click at [204, 126] on div "Offering an API for Verdi would unlock significant value for both customers and…" at bounding box center [274, 130] width 192 height 17
click at [188, 130] on div "Offering an API for Verdi would unlock significant value for both customers and…" at bounding box center [274, 130] width 192 height 17
click at [231, 132] on div "Offering an API for Verdi would unlock significant value for both customers and…" at bounding box center [274, 130] width 192 height 17
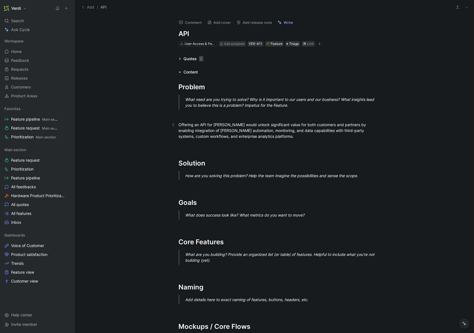
click at [244, 131] on div "Offering an API for Verdi would unlock significant value for both customers and…" at bounding box center [274, 130] width 192 height 17
click at [264, 132] on div "Offering an API for Verdi would unlock significant value for both customers and…" at bounding box center [274, 130] width 192 height 17
click at [267, 138] on div "Offering an API for Verdi would unlock significant value for both customers and…" at bounding box center [274, 130] width 192 height 17
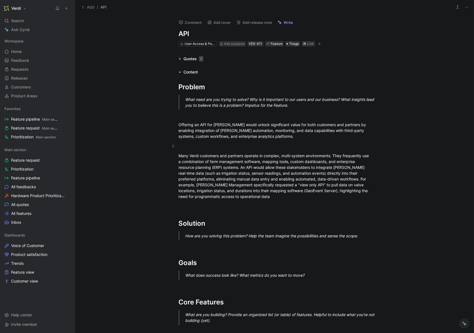
click at [218, 150] on p "To enrich screen reader interactions, please activate Accessibility in Grammarl…" at bounding box center [274, 146] width 213 height 9
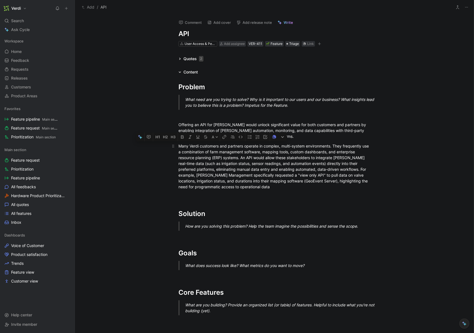
drag, startPoint x: 205, startPoint y: 145, endPoint x: 281, endPoint y: 147, distance: 76.3
click at [281, 147] on div "Many Verdi customers and partners operate in complex, multi-system environments…" at bounding box center [274, 166] width 192 height 47
click at [224, 159] on div "Many Verdi customers and partners operate in complex, multi-system environments…" at bounding box center [274, 166] width 192 height 47
click at [222, 159] on div "Many Verdi customers and partners operate in complex, multi-system environments…" at bounding box center [274, 166] width 192 height 47
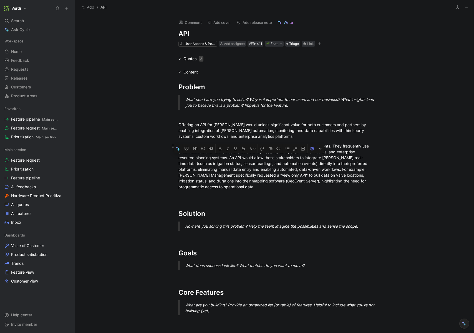
drag, startPoint x: 241, startPoint y: 159, endPoint x: 269, endPoint y: 159, distance: 28.3
click at [269, 159] on div "Many Verdi customers and partners operate in complex, multi-system environments…" at bounding box center [274, 166] width 192 height 47
drag, startPoint x: 191, startPoint y: 164, endPoint x: 216, endPoint y: 164, distance: 24.4
click at [211, 165] on div "Many Verdi customers and partners operate in complex, multi-system environments…" at bounding box center [274, 166] width 192 height 47
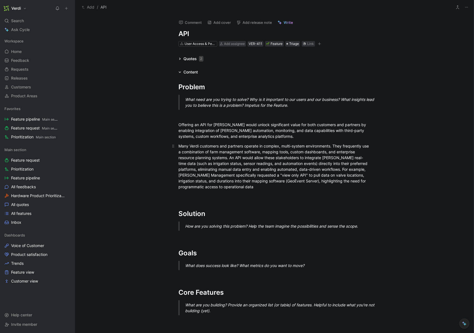
click at [317, 157] on div "Many Verdi customers and partners operate in complex, multi-system environments…" at bounding box center [274, 166] width 192 height 47
drag, startPoint x: 352, startPoint y: 157, endPoint x: 336, endPoint y: 159, distance: 16.8
click at [336, 159] on div "Many Verdi customers and partners operate in complex, multi-system environments…" at bounding box center [274, 166] width 192 height 47
click at [342, 160] on div "Many Verdi customers and partners operate in complex, multi-system environments…" at bounding box center [274, 166] width 192 height 47
drag, startPoint x: 203, startPoint y: 165, endPoint x: 244, endPoint y: 165, distance: 41.3
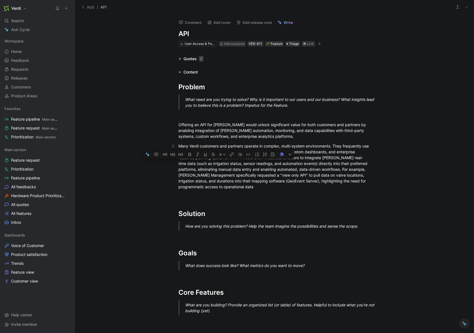
click at [244, 165] on div "Many Verdi customers and partners operate in complex, multi-system environments…" at bounding box center [274, 166] width 192 height 47
drag, startPoint x: 273, startPoint y: 163, endPoint x: 287, endPoint y: 163, distance: 13.3
click at [287, 163] on div "Many Verdi customers and partners operate in complex, multi-system environments…" at bounding box center [274, 166] width 192 height 47
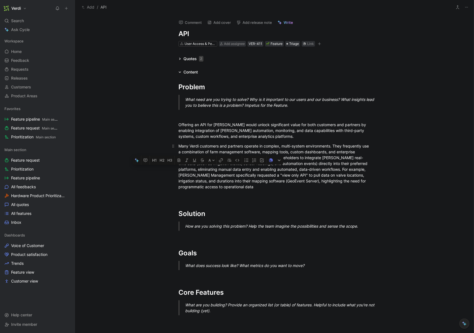
drag, startPoint x: 211, startPoint y: 170, endPoint x: 244, endPoint y: 168, distance: 33.9
click at [243, 168] on div "Many Verdi customers and partners operate in complex, multi-system environments…" at bounding box center [274, 166] width 192 height 47
click at [244, 168] on div "Many Verdi customers and partners operate in complex, multi-system environments…" at bounding box center [274, 166] width 192 height 47
click at [262, 188] on div "Many Verdi customers and partners operate in complex, multi-system environments…" at bounding box center [274, 166] width 192 height 47
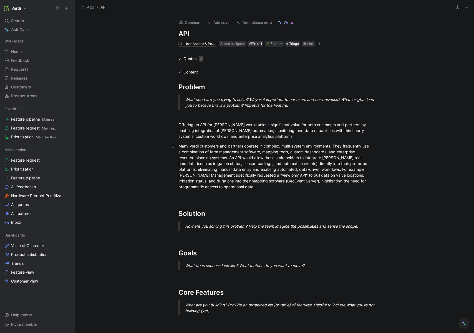
click at [259, 189] on div "Many Verdi customers and partners operate in complex, multi-system environments…" at bounding box center [274, 166] width 192 height 47
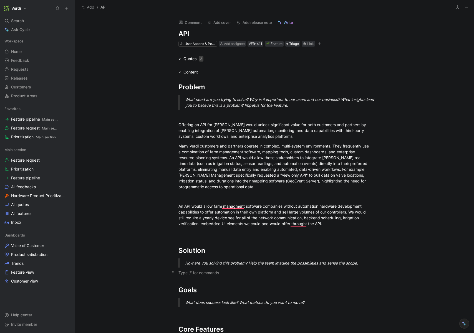
click at [198, 274] on div "To enrich screen reader interactions, please activate Accessibility in Grammarl…" at bounding box center [274, 273] width 192 height 6
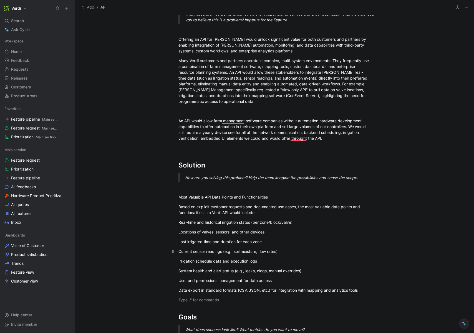
scroll to position [107, 0]
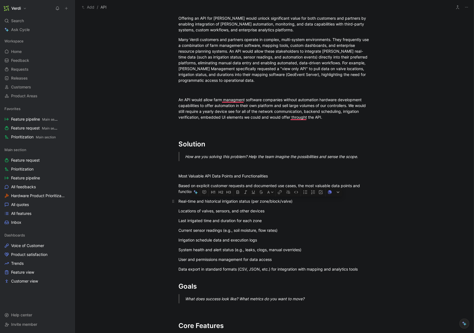
drag, startPoint x: 360, startPoint y: 271, endPoint x: 176, endPoint y: 202, distance: 195.8
click at [176, 202] on div "Problem What need are you trying to solve? Why is it important to our users and…" at bounding box center [274, 254] width 399 height 570
click at [305, 193] on icon "button" at bounding box center [305, 192] width 4 height 4
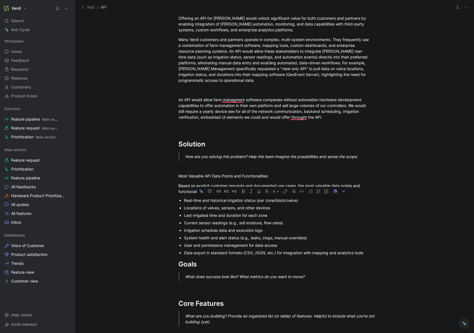
click at [254, 203] on div "Real-time and historical irrigation status (per zone/block/valve)" at bounding box center [277, 201] width 186 height 6
drag, startPoint x: 211, startPoint y: 200, endPoint x: 252, endPoint y: 203, distance: 41.4
click at [252, 203] on p "Real-time and historical irrigation status (per zone/block/valve)" at bounding box center [277, 200] width 186 height 7
drag, startPoint x: 204, startPoint y: 200, endPoint x: 237, endPoint y: 202, distance: 32.5
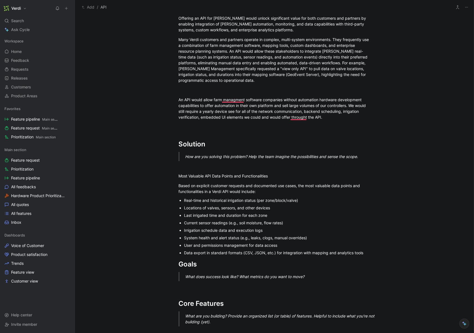
click at [237, 202] on div "Real-time and historical irrigation status (per zone/block/valve)" at bounding box center [277, 201] width 186 height 6
drag, startPoint x: 196, startPoint y: 208, endPoint x: 223, endPoint y: 208, distance: 26.6
click at [223, 208] on div "Locations of valves, sensors, and other devices" at bounding box center [277, 208] width 186 height 6
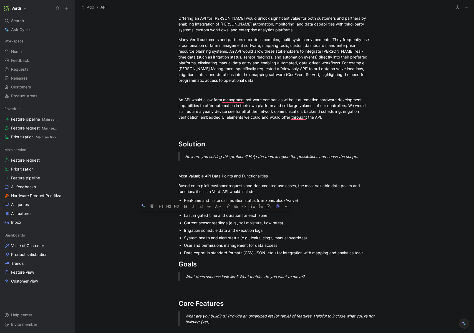
drag, startPoint x: 199, startPoint y: 216, endPoint x: 233, endPoint y: 218, distance: 34.7
click at [233, 218] on div "Last irrigated time and duration for each zone" at bounding box center [277, 216] width 186 height 6
drag, startPoint x: 195, startPoint y: 223, endPoint x: 226, endPoint y: 222, distance: 31.4
click at [224, 223] on div "Current sensor readings (e.g., soil moisture, flow rates)" at bounding box center [277, 223] width 186 height 6
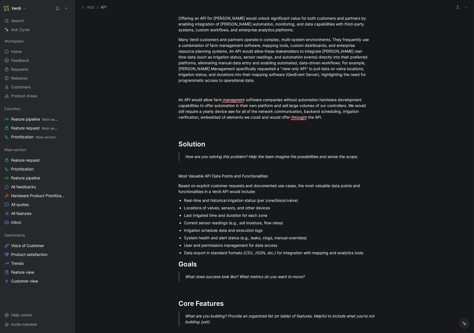
click at [226, 222] on div "Current sensor readings (e.g., soil moisture, flow rates)" at bounding box center [277, 223] width 186 height 6
drag, startPoint x: 191, startPoint y: 237, endPoint x: 227, endPoint y: 239, distance: 35.5
click at [227, 239] on div "System health and alert status (e.g., leaks, clogs, manual overrides)" at bounding box center [277, 238] width 186 height 6
click at [364, 256] on p "Data export in standard formats (CSV, JSON, etc.) for integration with mapping …" at bounding box center [277, 252] width 186 height 7
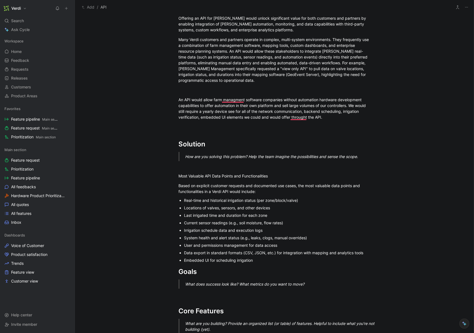
scroll to position [110, 0]
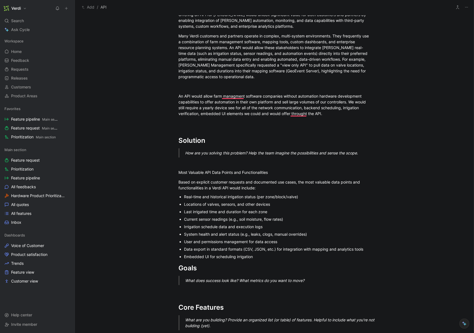
click at [234, 256] on div "Embedded UI for scheduling irrigation" at bounding box center [277, 257] width 186 height 6
click at [286, 260] on p "Embedded UI for scheduling and verifying irrigation" at bounding box center [277, 256] width 186 height 7
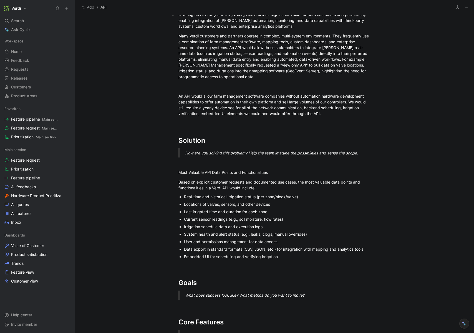
scroll to position [0, 0]
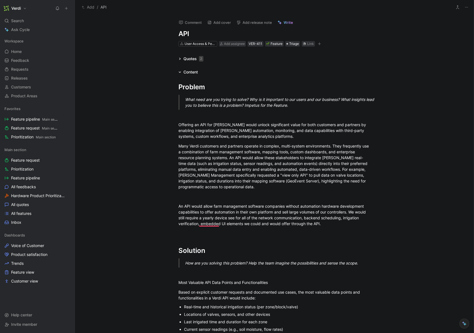
click at [193, 59] on div "Quotes 2" at bounding box center [193, 58] width 20 height 7
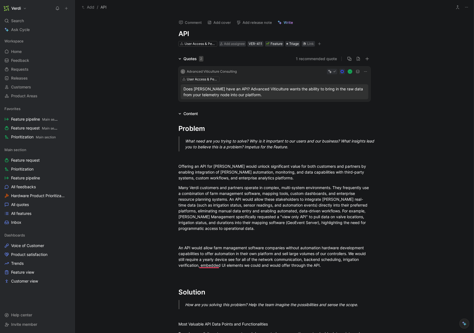
click at [299, 59] on button "1 recommended quote" at bounding box center [316, 58] width 41 height 7
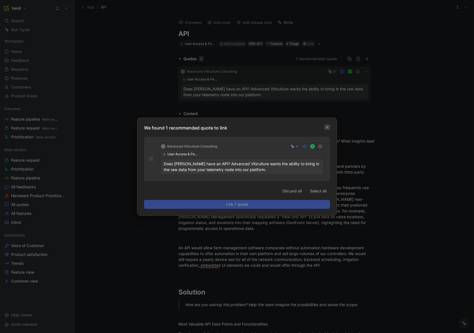
click at [328, 128] on icon "button" at bounding box center [326, 127] width 3 height 3
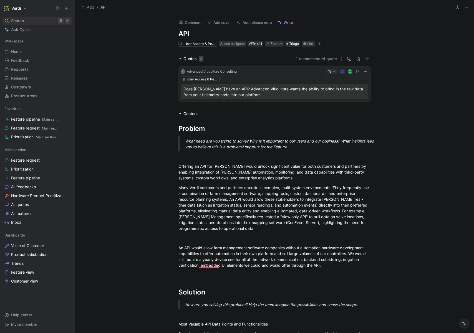
click at [29, 21] on div "Search ⌘ K" at bounding box center [37, 21] width 70 height 8
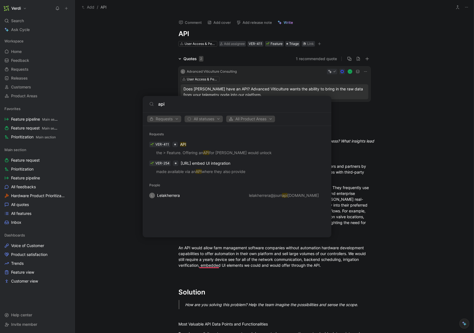
type input "api"
click at [124, 121] on body "Verdi Search ⌘ K Ask Cycle Workspace Home G then H Feedback G then F Requests G…" at bounding box center [237, 166] width 474 height 333
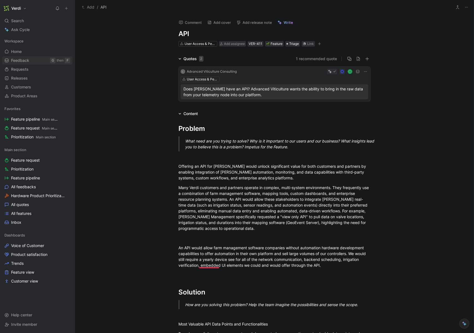
click at [27, 58] on span "Feedback" at bounding box center [20, 61] width 18 height 6
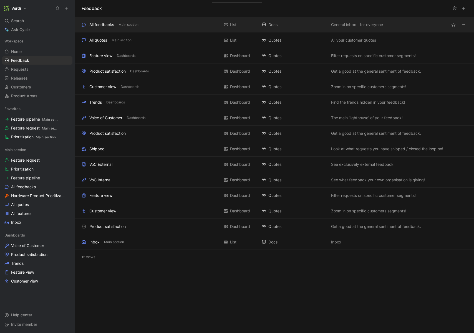
click at [145, 30] on div "All feedbacks Main section List Docs General inbox - for everyone" at bounding box center [274, 25] width 399 height 16
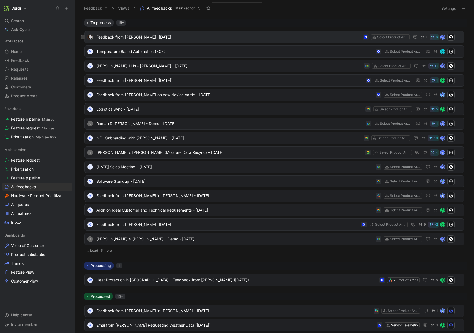
click at [181, 39] on span "Feedback from Patrick Rawn (Apr 10 2025)" at bounding box center [228, 37] width 264 height 7
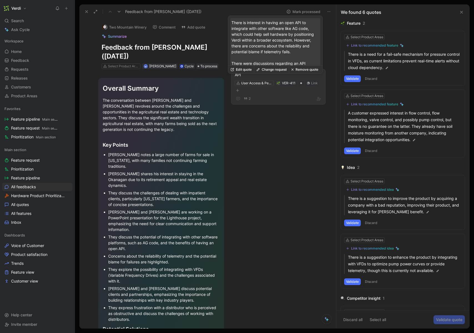
click at [265, 94] on div "User Access & Permissions VER-411 Link" at bounding box center [278, 87] width 88 height 14
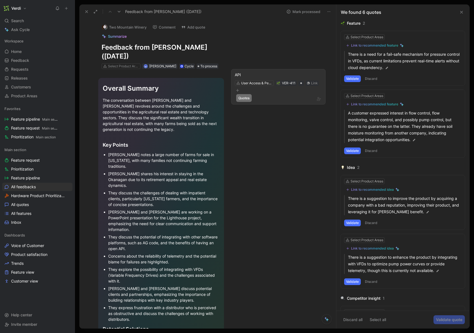
click at [262, 102] on div "2" at bounding box center [278, 98] width 87 height 7
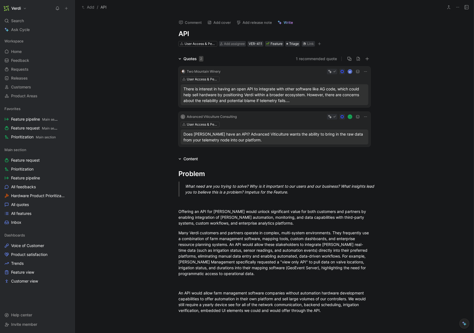
drag, startPoint x: 31, startPoint y: 54, endPoint x: 38, endPoint y: 46, distance: 10.8
click at [31, 54] on link "Home G then H" at bounding box center [37, 51] width 70 height 8
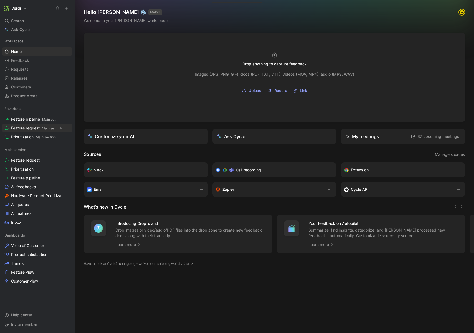
click at [35, 130] on span "Feature request Main section" at bounding box center [34, 128] width 47 height 6
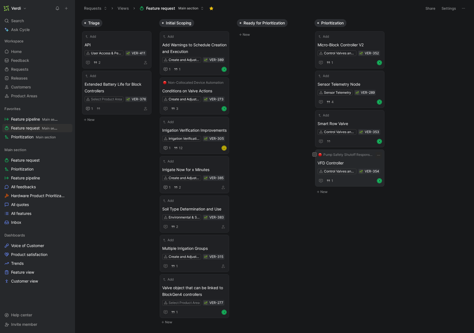
click at [353, 163] on span "VFD Controller" at bounding box center [350, 163] width 64 height 7
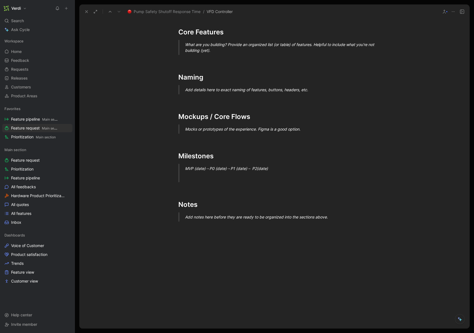
scroll to position [539, 0]
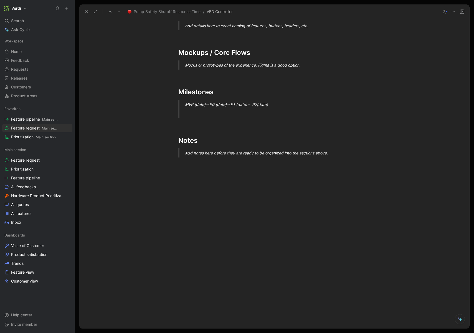
click at [337, 150] on div "Add notes here before they are ready to be organized into the sections above." at bounding box center [281, 153] width 192 height 6
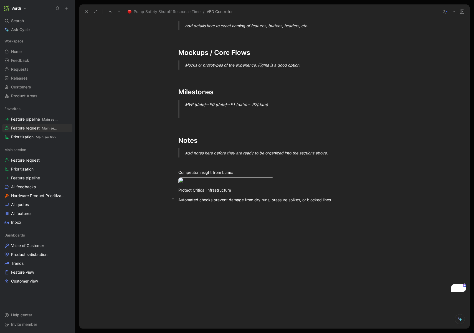
click at [178, 203] on div "Automated checks prevent damage from dry runs, pressure spikes, or blocked line…" at bounding box center [274, 200] width 192 height 6
click at [178, 199] on div "Protect Critical Infrastructure - Automated checks prevent damage from dry runs…" at bounding box center [274, 193] width 192 height 12
click at [204, 199] on div "“Protect Critical Infrastructure - Automated checks prevent damage from dry run…" at bounding box center [274, 193] width 192 height 12
click at [219, 170] on div "Competitor insight from Lumo:" at bounding box center [274, 173] width 192 height 6
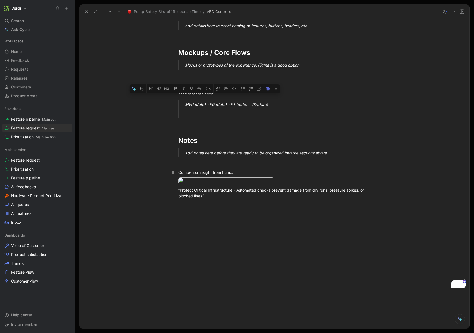
click at [219, 170] on div "Competitor insight from Lumo:" at bounding box center [274, 173] width 192 height 6
click at [212, 170] on div "Competitor insight from Lumo:" at bounding box center [274, 173] width 192 height 6
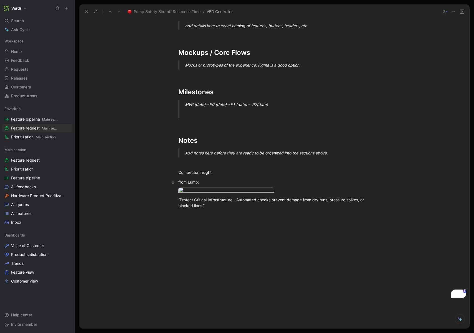
click at [199, 179] on div "from Lumo:" at bounding box center [274, 182] width 192 height 6
click at [187, 179] on div "from Lumo" at bounding box center [274, 182] width 192 height 6
click at [187, 170] on div "Competitor insight" at bounding box center [274, 173] width 192 height 6
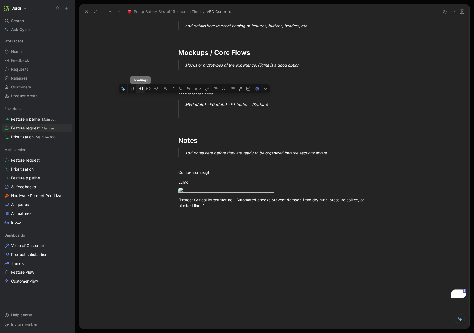
click at [143, 91] on icon "button" at bounding box center [140, 89] width 4 height 4
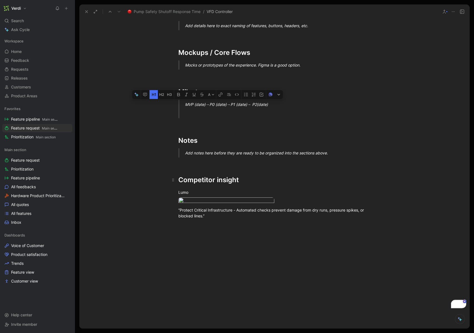
click at [221, 180] on h1 "Competitor insight" at bounding box center [274, 177] width 213 height 19
click at [184, 190] on div "Lumo" at bounding box center [274, 193] width 192 height 6
click at [142, 111] on icon "button" at bounding box center [144, 109] width 4 height 4
click at [202, 191] on h3 "Lumo" at bounding box center [274, 193] width 213 height 11
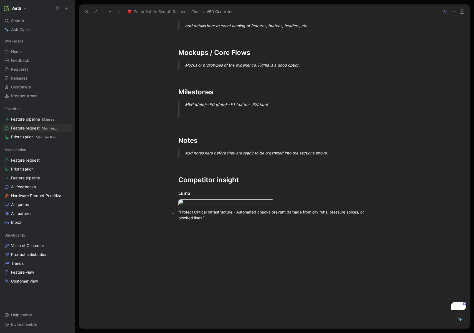
click at [277, 221] on div "“Protect Critical Infrastructure - Automated checks prevent damage from dry run…" at bounding box center [274, 215] width 192 height 12
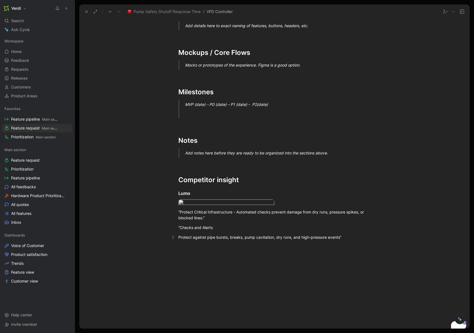
click at [178, 240] on div "Protect against pipe bursts, breaks, pump cavitation, dry runs, and high-pressu…" at bounding box center [274, 237] width 192 height 6
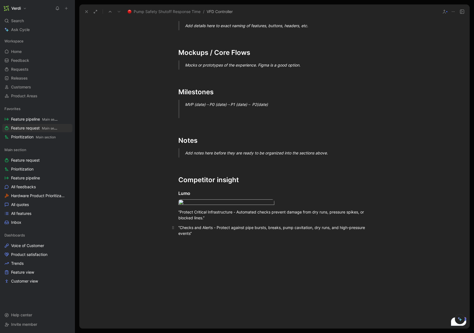
click at [210, 236] on div "“Checks and Alerts - Protect against pipe bursts, breaks, pump cavitation, dry …" at bounding box center [274, 231] width 192 height 12
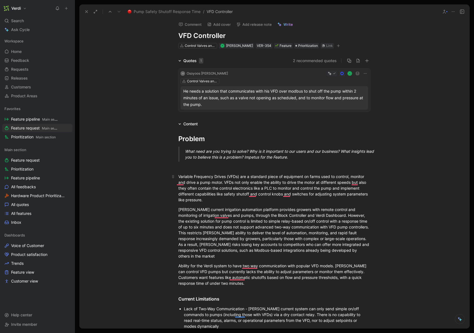
scroll to position [0, 0]
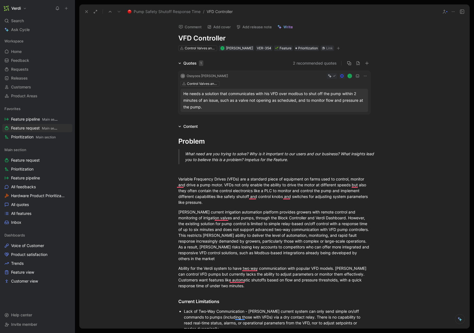
click at [185, 37] on h1 "VFD Controller" at bounding box center [274, 38] width 192 height 9
click at [224, 39] on h1 "VFD Controller" at bounding box center [274, 38] width 192 height 9
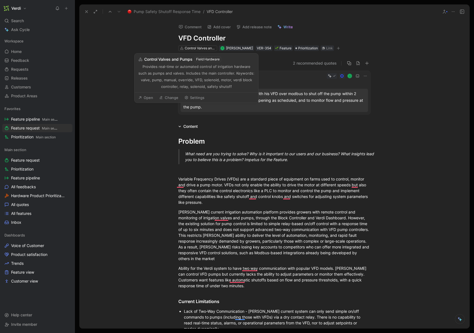
click at [200, 39] on h1 "VFD Controller" at bounding box center [274, 38] width 192 height 9
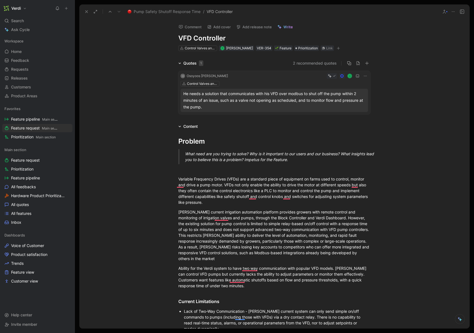
click at [200, 39] on h1 "VFD Controller" at bounding box center [274, 38] width 192 height 9
click at [202, 38] on h1 "VFD Controller" at bounding box center [274, 38] width 192 height 9
click at [238, 103] on div "He needs a solution that communicates with his VFD over modbus to shut off the …" at bounding box center [274, 100] width 182 height 20
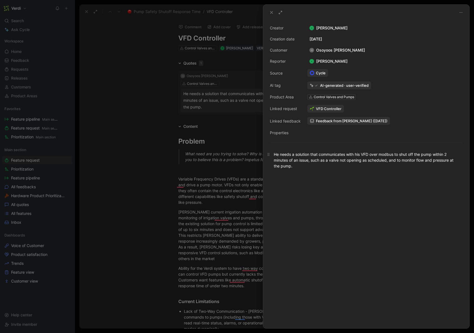
click at [366, 160] on div "He needs a solution that communicates with his VFD over modbus to shut off the …" at bounding box center [366, 159] width 185 height 17
click at [446, 154] on div "He needs a solution that communicates with his VFD over modbus to shut off the …" at bounding box center [366, 159] width 185 height 17
click at [269, 11] on icon at bounding box center [271, 12] width 4 height 4
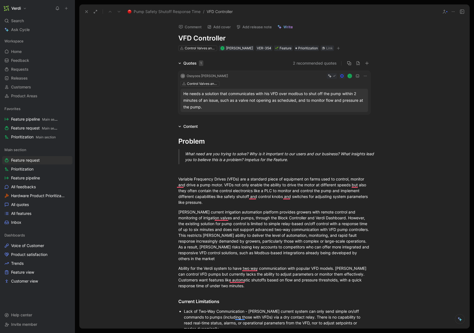
click at [85, 13] on icon at bounding box center [86, 11] width 4 height 4
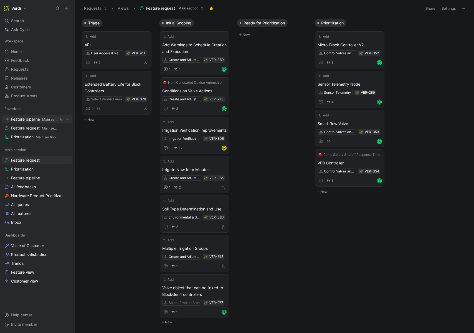
click at [39, 122] on span "Feature pipeline Main section" at bounding box center [34, 120] width 47 height 6
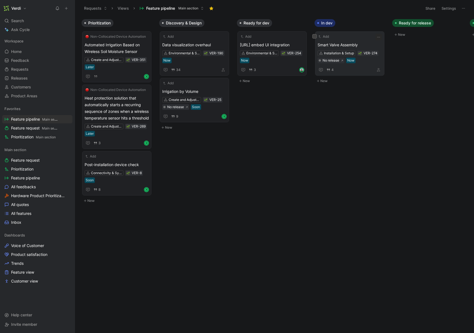
click at [339, 45] on span "Smart Valve Assembly" at bounding box center [350, 45] width 64 height 7
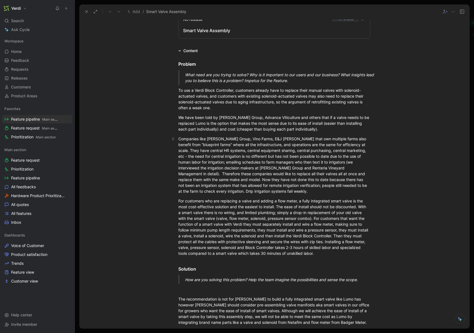
scroll to position [218, 0]
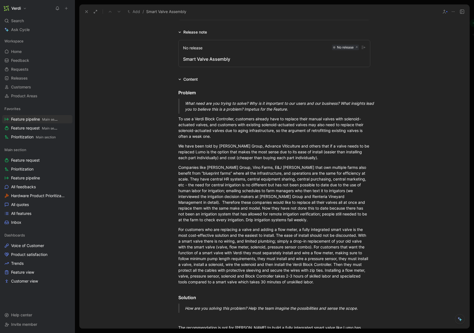
click at [86, 11] on use at bounding box center [86, 12] width 2 height 2
click at [86, 11] on button "Requests" at bounding box center [96, 8] width 28 height 8
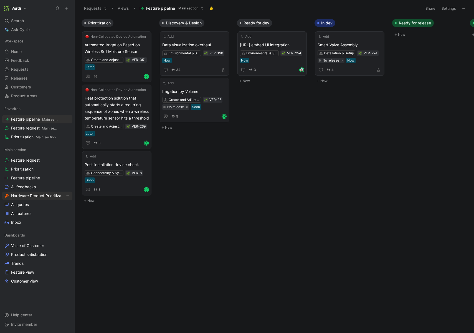
click at [40, 196] on span "Hardware Product Prioritization" at bounding box center [38, 196] width 54 height 6
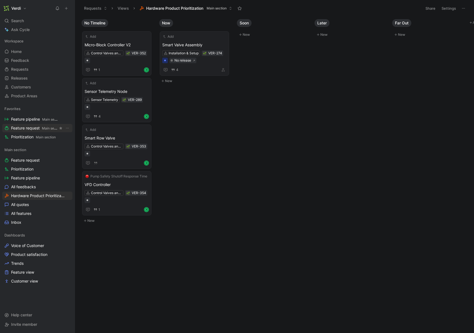
click at [32, 128] on span "Feature request Main section" at bounding box center [34, 128] width 47 height 6
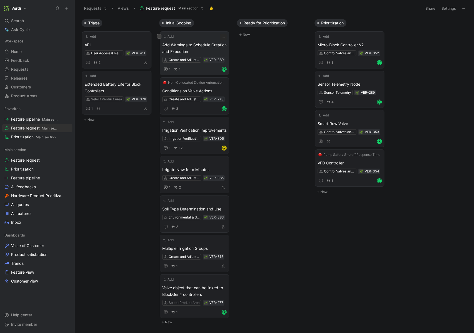
click at [195, 52] on span "Add Warnings to Schedule Creation and Execution" at bounding box center [194, 48] width 64 height 13
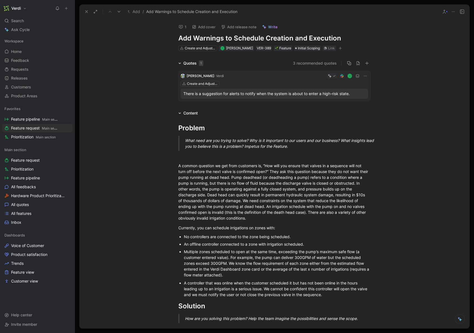
click at [87, 12] on use at bounding box center [86, 12] width 2 height 2
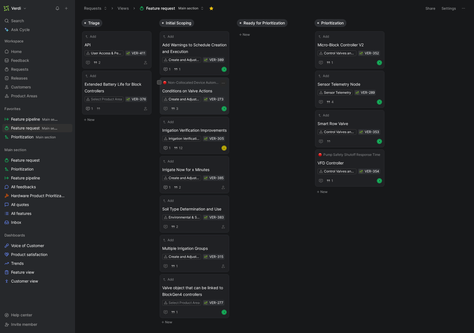
click at [192, 89] on span "Conditions on Valve Actions" at bounding box center [194, 91] width 64 height 7
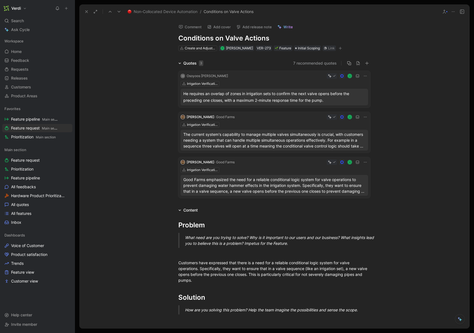
click at [89, 12] on button at bounding box center [87, 12] width 8 height 8
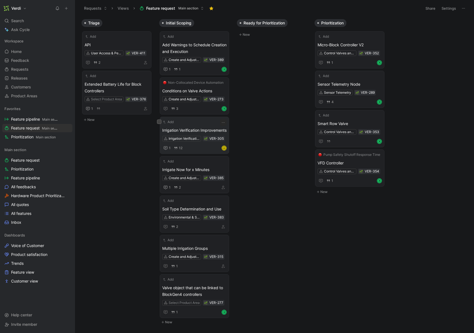
click at [193, 131] on span "Irrigation Verification Improvements" at bounding box center [194, 130] width 64 height 7
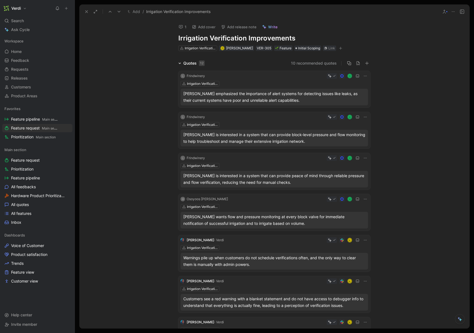
click at [256, 40] on h1 "Irrigation Verification Improvements" at bounding box center [274, 38] width 192 height 9
click at [176, 63] on div "Quotes 12" at bounding box center [191, 63] width 31 height 7
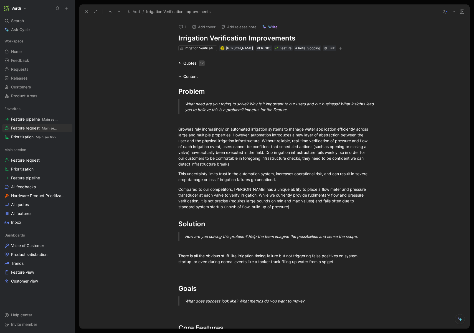
click at [249, 36] on h1 "Irrigation Verification Improvements" at bounding box center [274, 38] width 192 height 9
click at [246, 38] on h1 "Irrigation Verification Improvements" at bounding box center [274, 38] width 192 height 9
click at [252, 37] on h1 "Irrigation Verification Improvements" at bounding box center [274, 38] width 192 height 9
click at [178, 129] on div "Growers rely increasingly on automated irrigation systems to manage water appli…" at bounding box center [274, 146] width 192 height 41
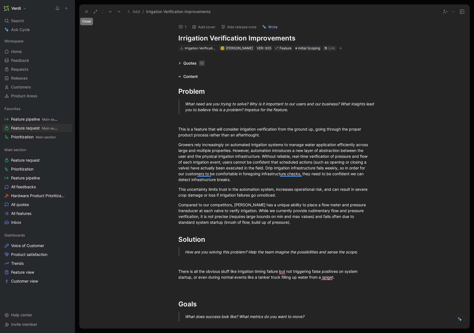
click at [85, 11] on icon at bounding box center [86, 11] width 4 height 4
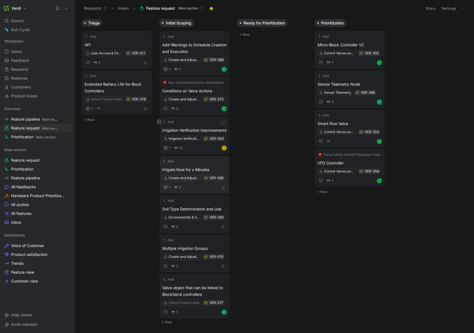
scroll to position [49, 0]
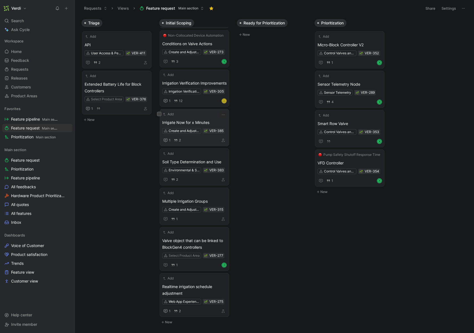
click at [193, 117] on div "Add" at bounding box center [190, 115] width 57 height 6
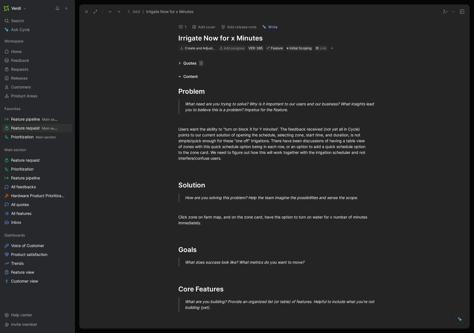
click at [87, 12] on use at bounding box center [86, 12] width 2 height 2
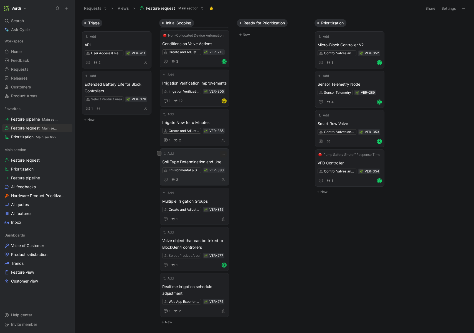
click at [201, 165] on span "Soil Type Determination and Use" at bounding box center [194, 162] width 64 height 7
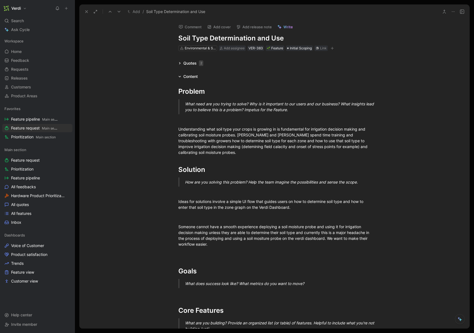
click at [88, 11] on icon at bounding box center [86, 11] width 4 height 4
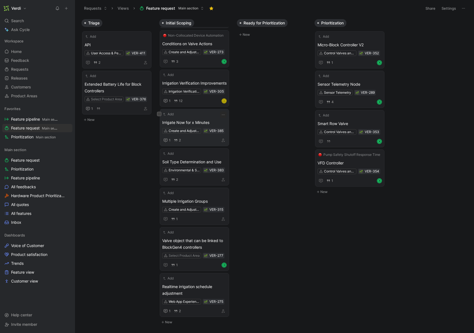
scroll to position [54, 0]
click at [196, 246] on span "Valve object that can be linked to BlockGen4 controllers" at bounding box center [194, 244] width 64 height 13
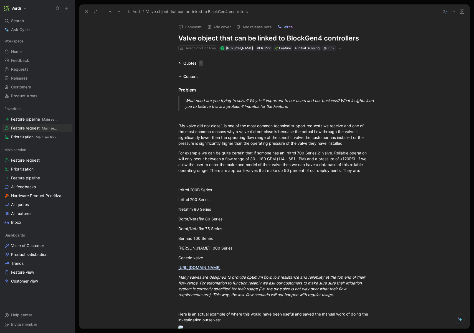
click at [86, 12] on icon at bounding box center [86, 11] width 4 height 4
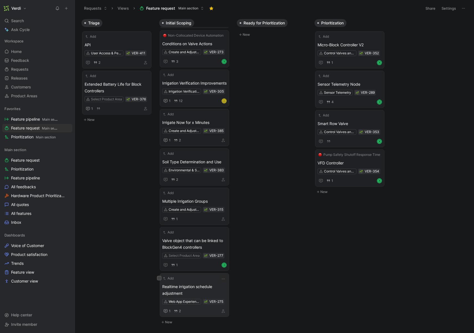
click at [213, 291] on span "Realtime irrigation schedule adjustment" at bounding box center [194, 290] width 64 height 13
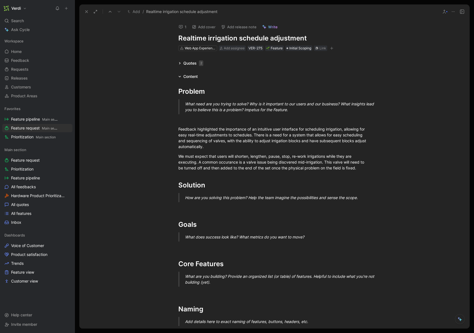
click at [83, 10] on button at bounding box center [87, 12] width 8 height 8
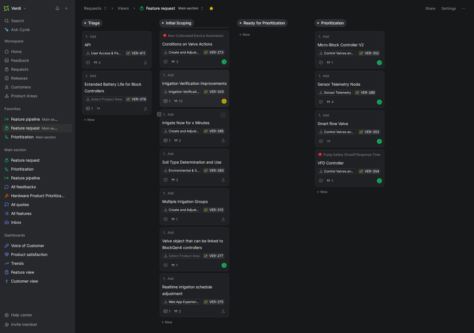
scroll to position [43, 0]
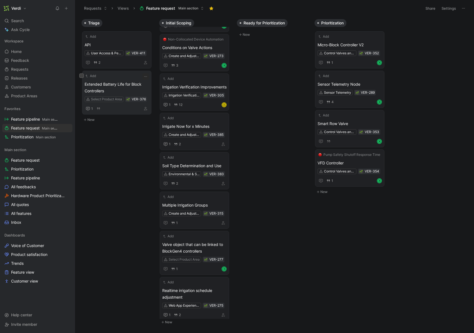
click at [128, 82] on span "Extended Battery Life for Block Controllers" at bounding box center [117, 87] width 64 height 13
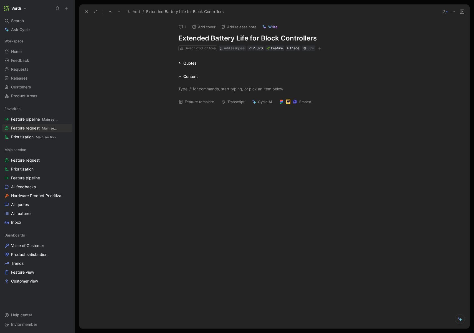
click at [181, 64] on icon at bounding box center [179, 63] width 3 height 3
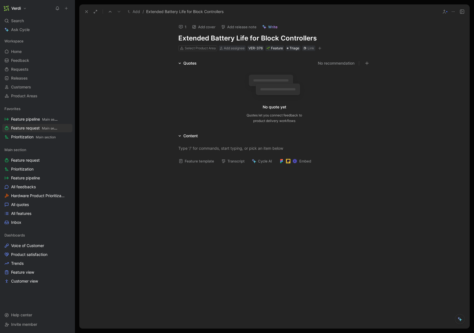
click at [181, 64] on icon at bounding box center [179, 63] width 3 height 3
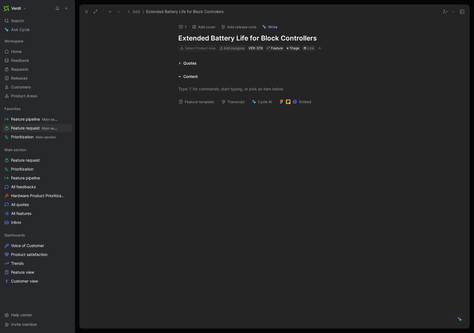
click at [85, 11] on icon at bounding box center [86, 11] width 4 height 4
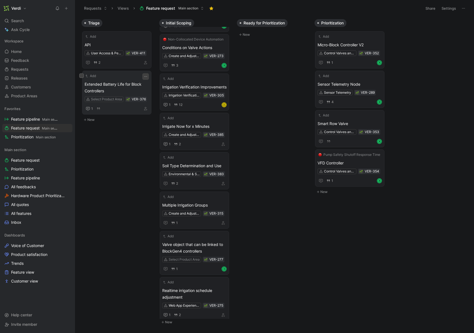
click at [143, 76] on icon "button" at bounding box center [145, 76] width 4 height 4
click at [146, 75] on icon "button" at bounding box center [145, 76] width 4 height 4
click at [86, 110] on icon "button" at bounding box center [88, 109] width 4 height 4
click at [167, 146] on icon "button" at bounding box center [166, 144] width 4 height 4
click at [91, 109] on span "1" at bounding box center [92, 108] width 2 height 3
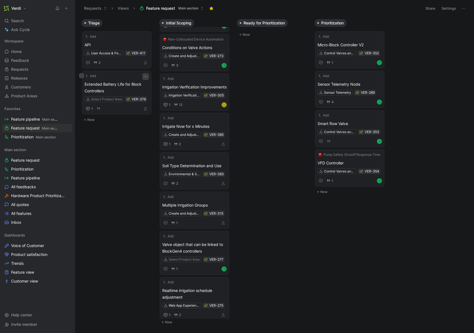
click at [146, 78] on icon "button" at bounding box center [145, 76] width 4 height 4
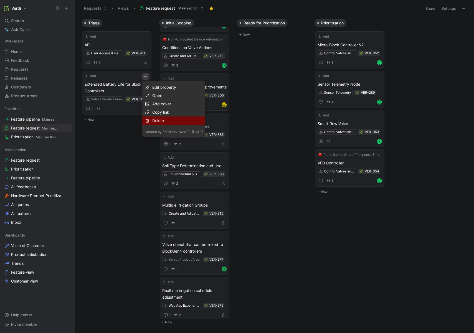
click at [165, 123] on div "Delete" at bounding box center [177, 120] width 50 height 7
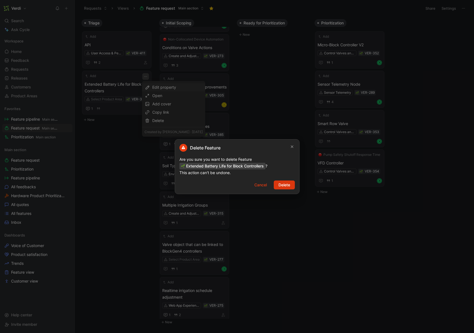
click at [284, 186] on span "Delete" at bounding box center [285, 185] width 12 height 7
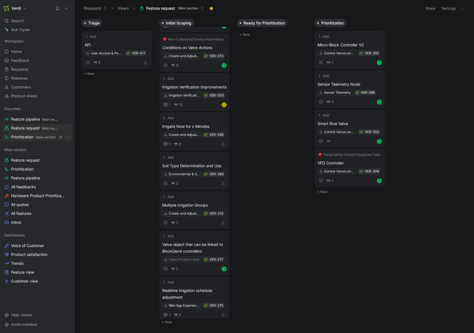
click at [43, 137] on span "Main section" at bounding box center [46, 137] width 20 height 4
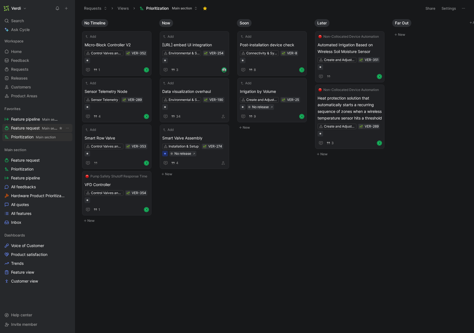
click at [49, 129] on span "Main section" at bounding box center [52, 128] width 20 height 4
